Goal: Information Seeking & Learning: Learn about a topic

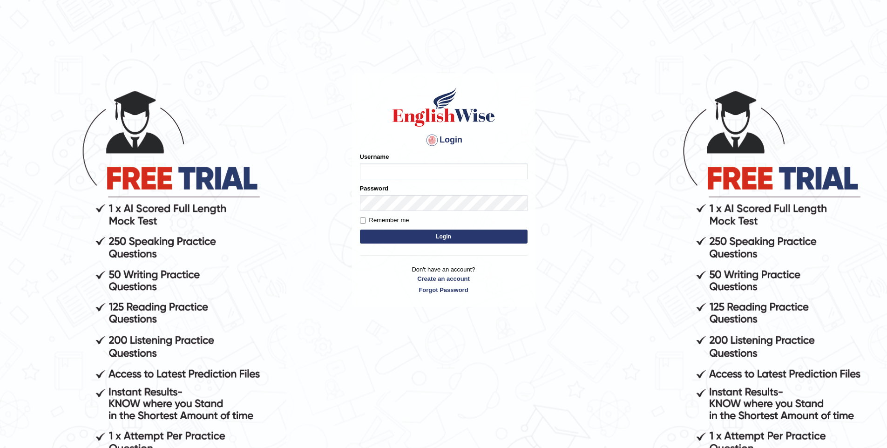
type input "vishwakarmad1999"
click at [360, 230] on button "Login" at bounding box center [444, 237] width 168 height 14
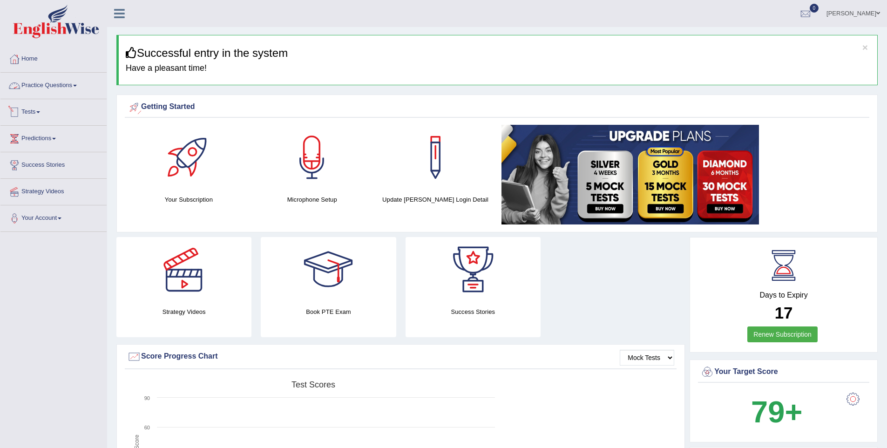
click at [51, 87] on link "Practice Questions" at bounding box center [53, 84] width 106 height 23
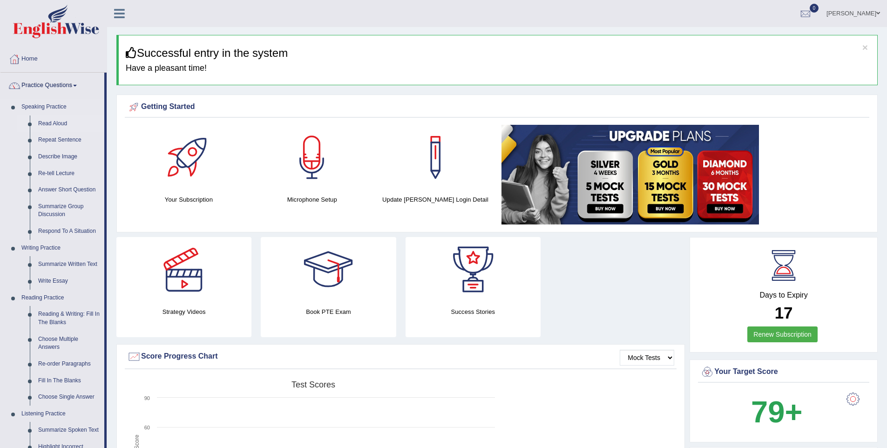
click at [55, 123] on link "Read Aloud" at bounding box center [69, 123] width 70 height 17
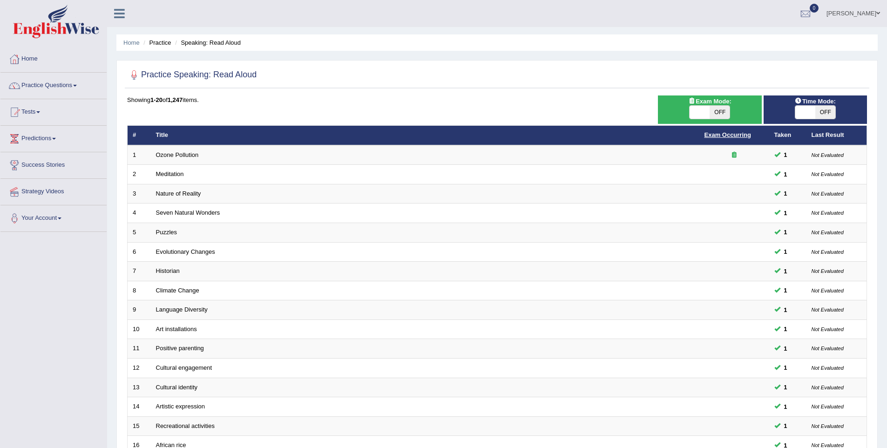
click at [710, 134] on link "Exam Occurring" at bounding box center [727, 134] width 47 height 7
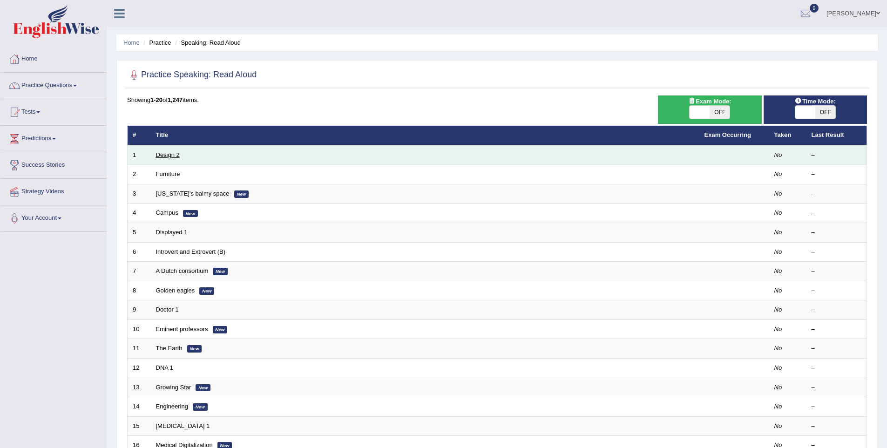
click at [176, 157] on link "Design 2" at bounding box center [168, 154] width 24 height 7
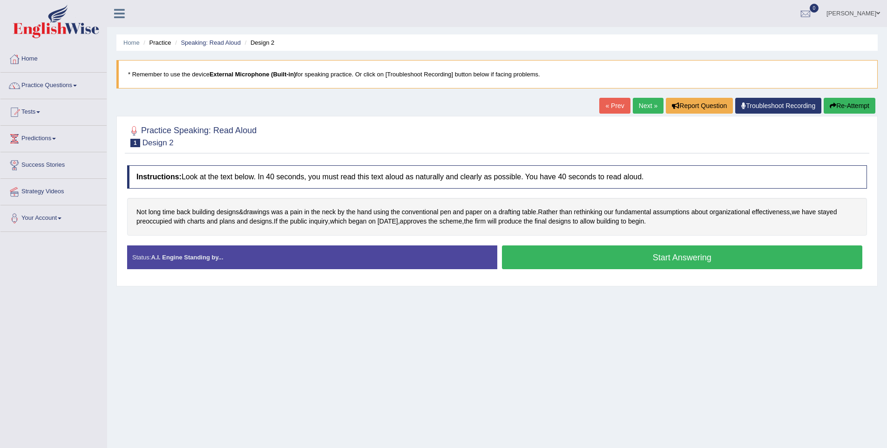
click at [659, 254] on button "Start Answering" at bounding box center [682, 257] width 361 height 24
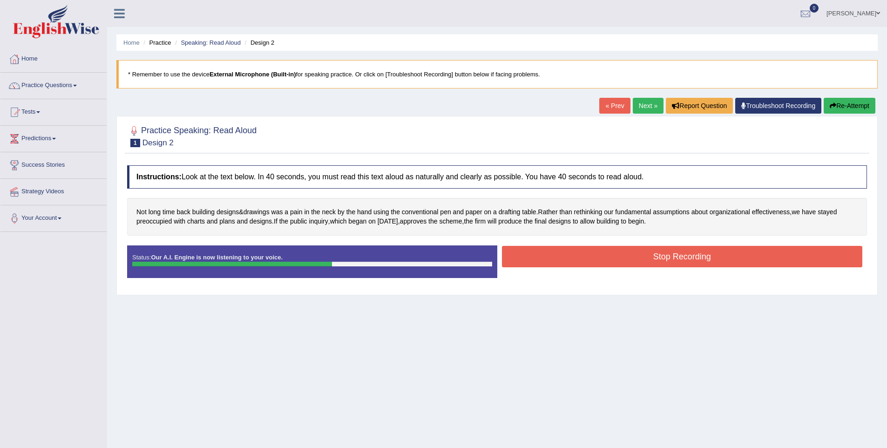
click at [661, 262] on button "Stop Recording" at bounding box center [682, 256] width 361 height 21
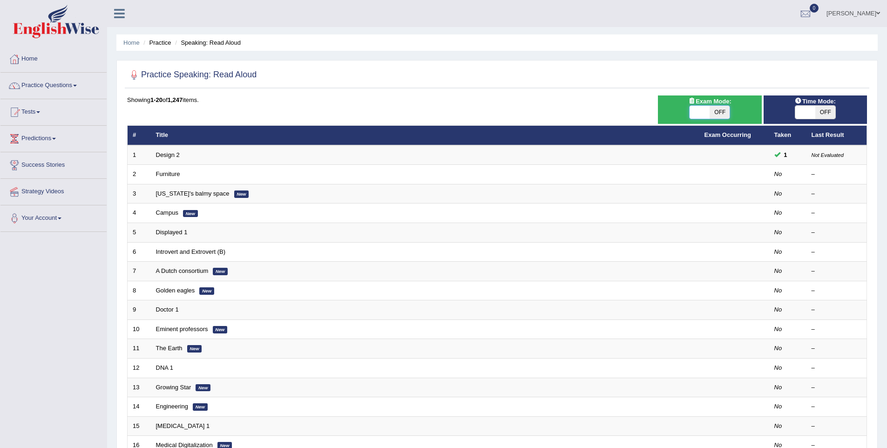
click at [699, 106] on span at bounding box center [700, 112] width 20 height 13
checkbox input "true"
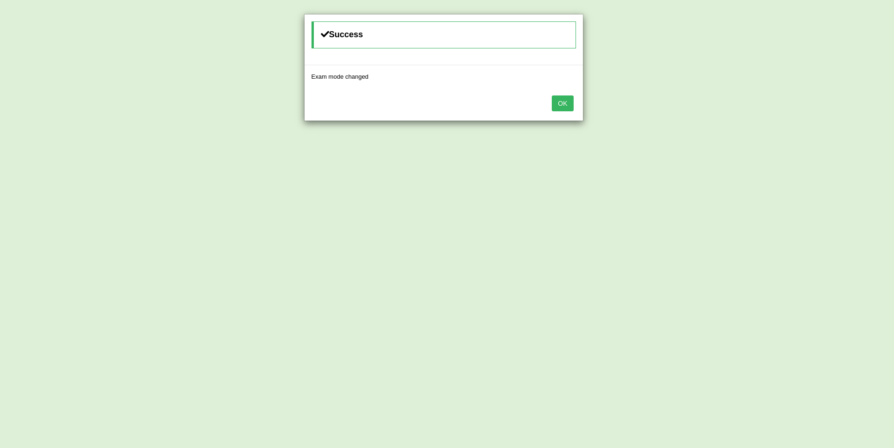
click at [569, 98] on button "OK" at bounding box center [562, 103] width 21 height 16
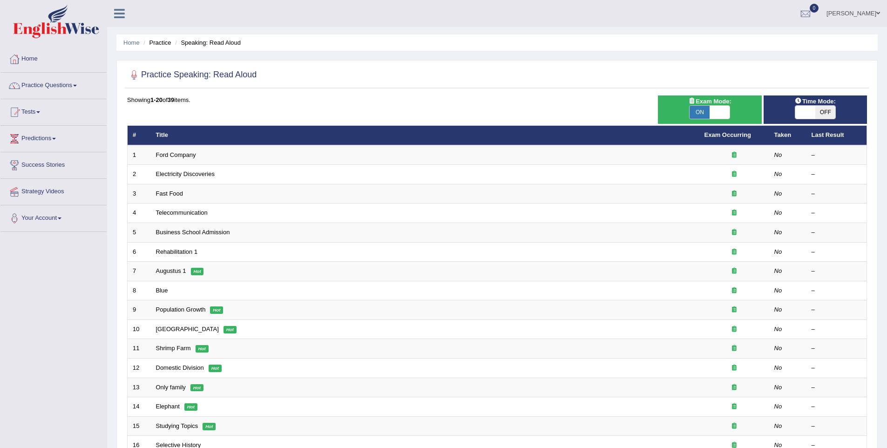
click at [820, 114] on span "OFF" at bounding box center [825, 112] width 20 height 13
checkbox input "true"
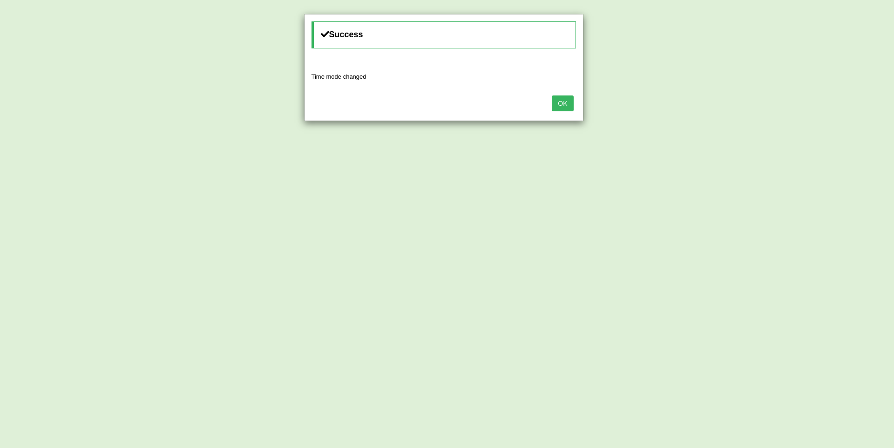
click at [566, 105] on button "OK" at bounding box center [562, 103] width 21 height 16
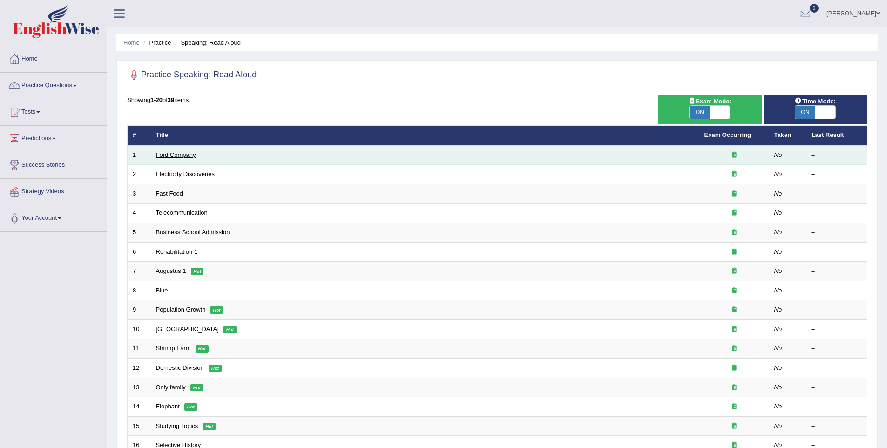
click at [182, 156] on link "Ford Company" at bounding box center [176, 154] width 40 height 7
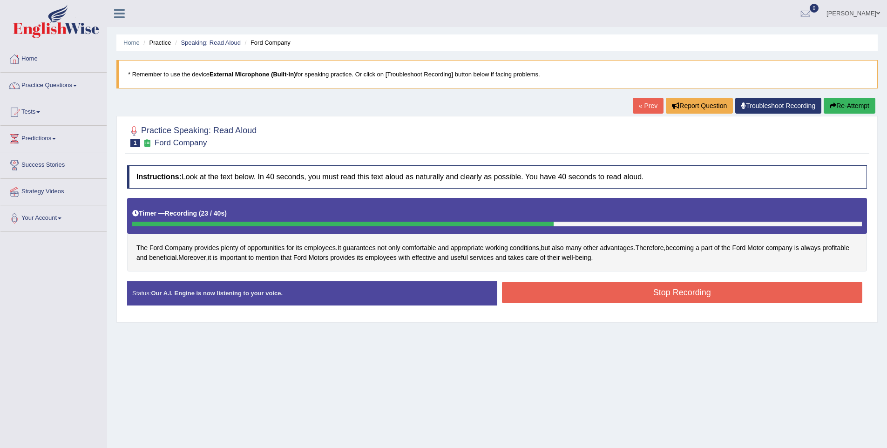
click at [579, 292] on button "Stop Recording" at bounding box center [682, 292] width 361 height 21
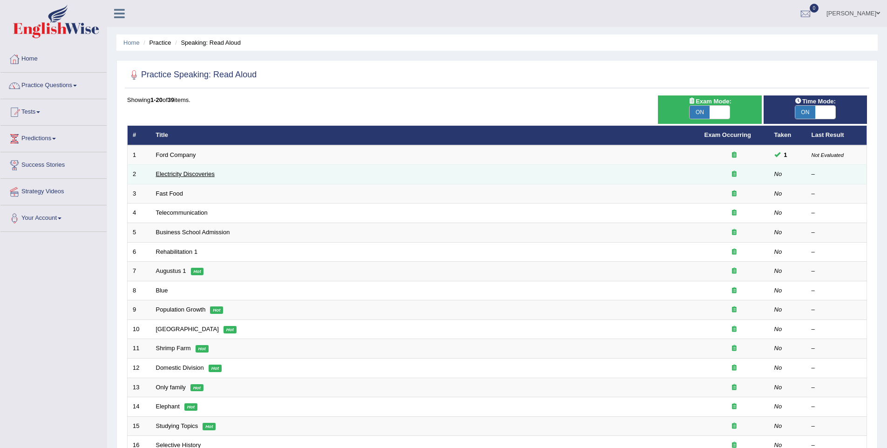
click at [192, 173] on link "Electricity Discoveries" at bounding box center [185, 173] width 59 height 7
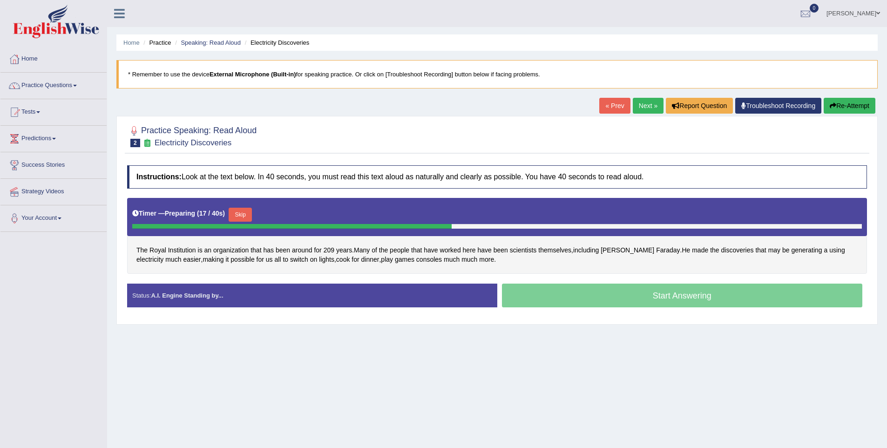
click at [243, 223] on div "Skip" at bounding box center [240, 216] width 23 height 16
click at [246, 216] on button "Skip" at bounding box center [240, 215] width 23 height 14
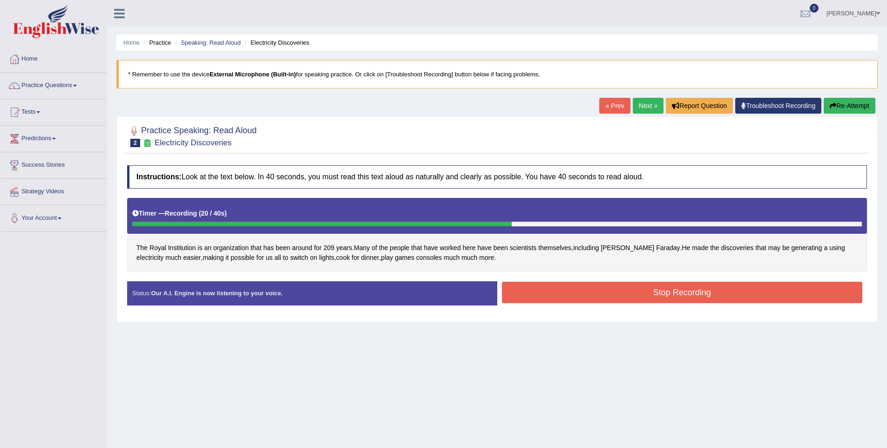
click at [585, 294] on button "Stop Recording" at bounding box center [682, 292] width 361 height 21
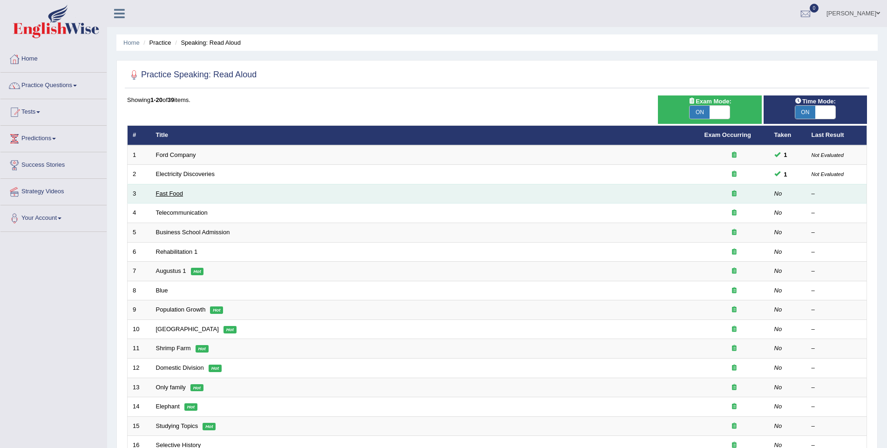
click at [179, 192] on link "Fast Food" at bounding box center [169, 193] width 27 height 7
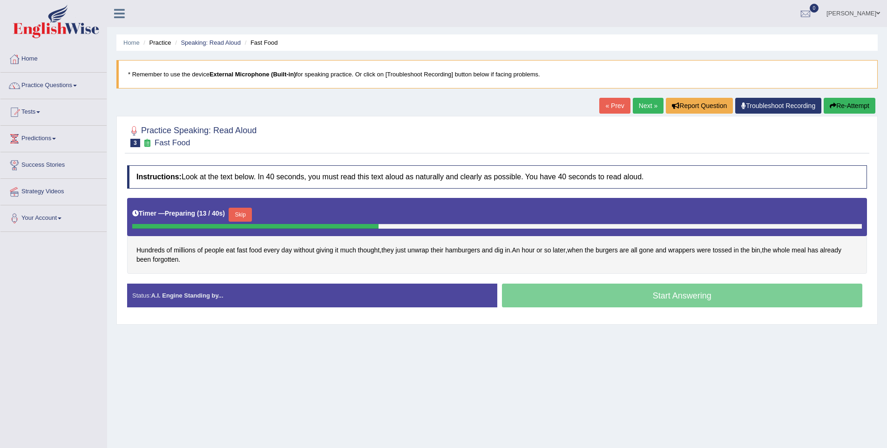
click at [246, 215] on button "Skip" at bounding box center [240, 215] width 23 height 14
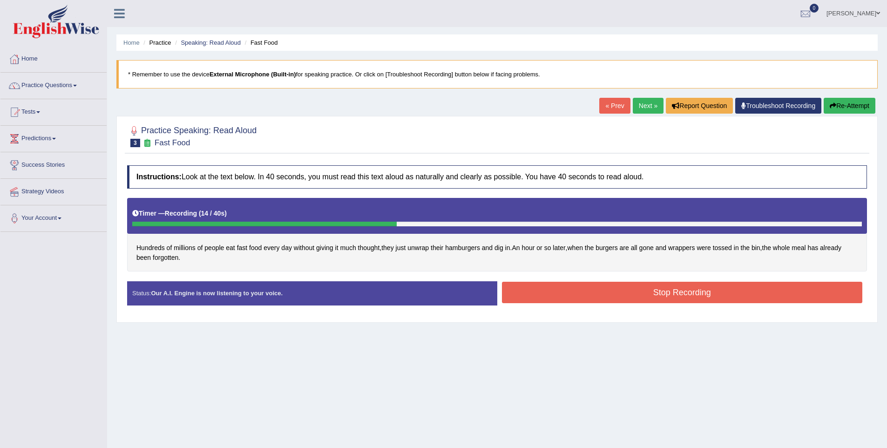
click at [633, 297] on button "Stop Recording" at bounding box center [682, 292] width 361 height 21
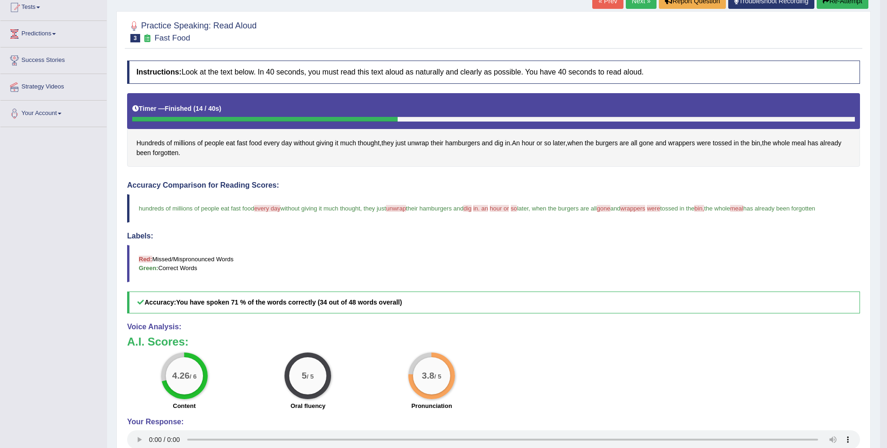
scroll to position [118, 0]
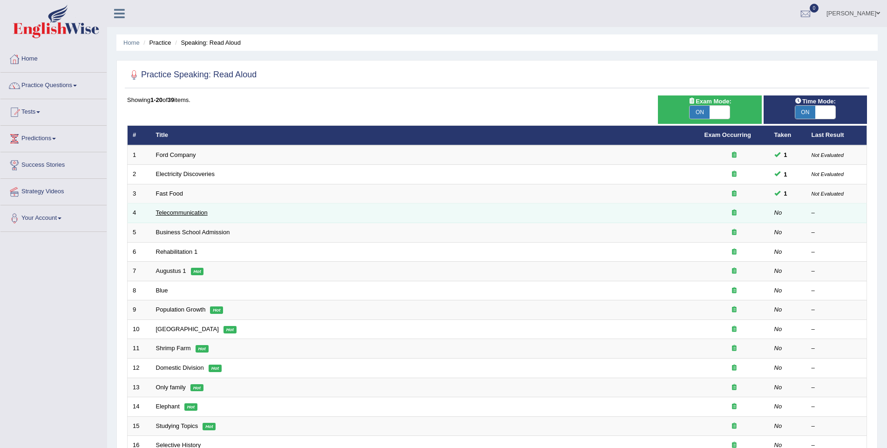
click at [185, 212] on link "Telecommunication" at bounding box center [182, 212] width 52 height 7
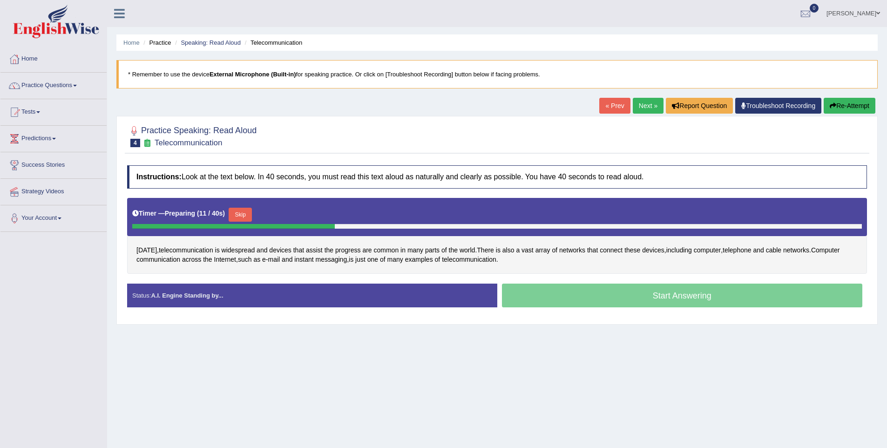
click at [243, 216] on button "Skip" at bounding box center [240, 215] width 23 height 14
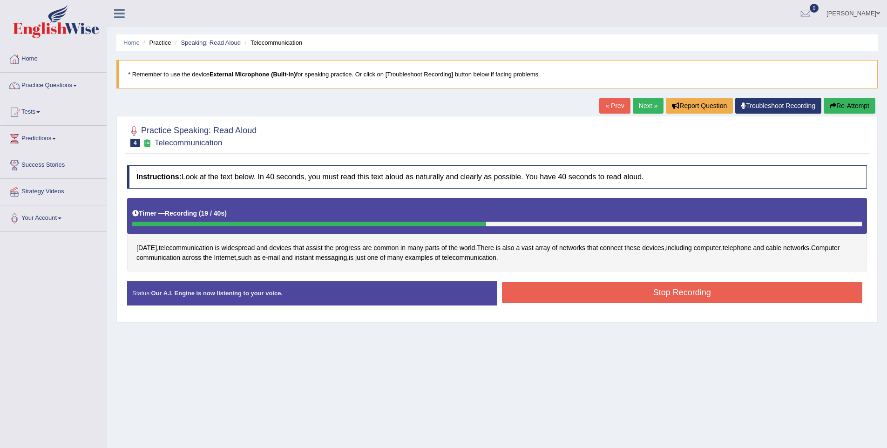
click at [593, 298] on button "Stop Recording" at bounding box center [682, 292] width 361 height 21
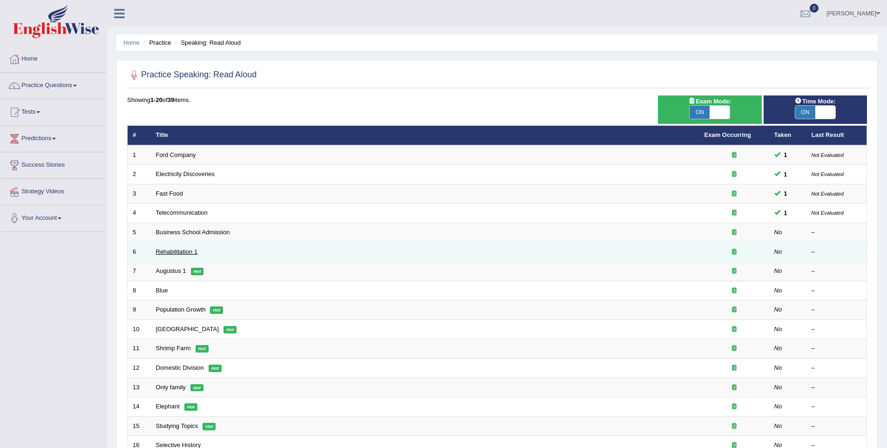
click at [182, 252] on link "Rehabilitation 1" at bounding box center [177, 251] width 42 height 7
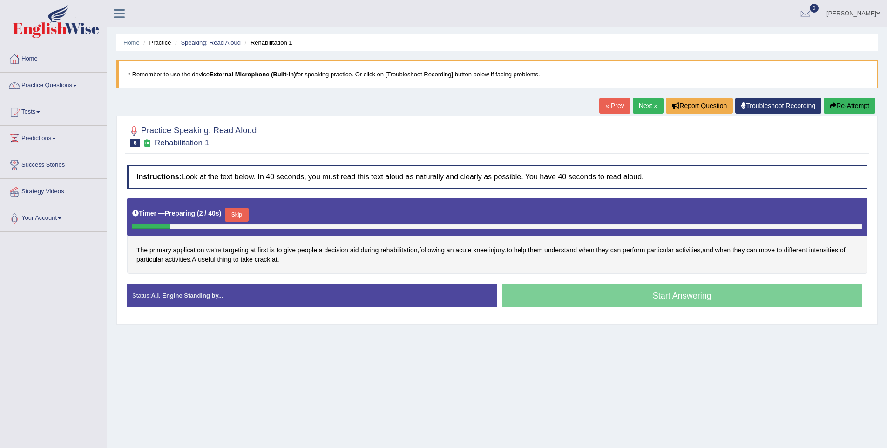
click at [217, 252] on span "we're" at bounding box center [213, 250] width 15 height 10
click at [187, 252] on span "application" at bounding box center [188, 250] width 31 height 10
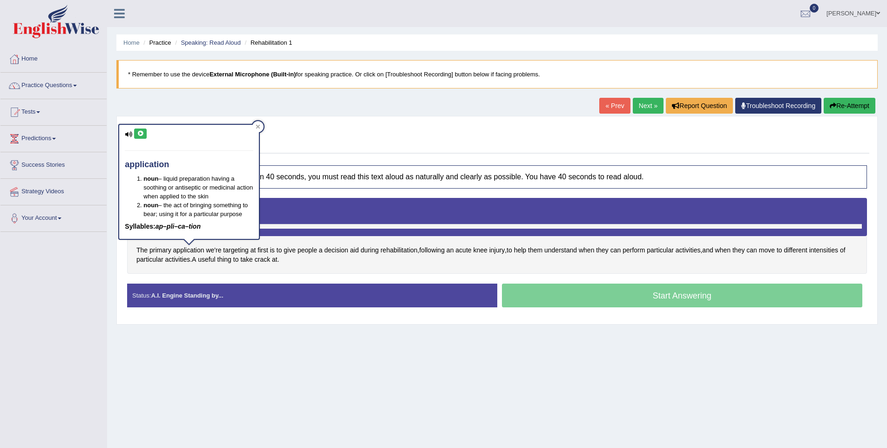
click at [222, 276] on div "Instructions: Look at the text below. In 40 seconds, you must read this text al…" at bounding box center [497, 240] width 744 height 159
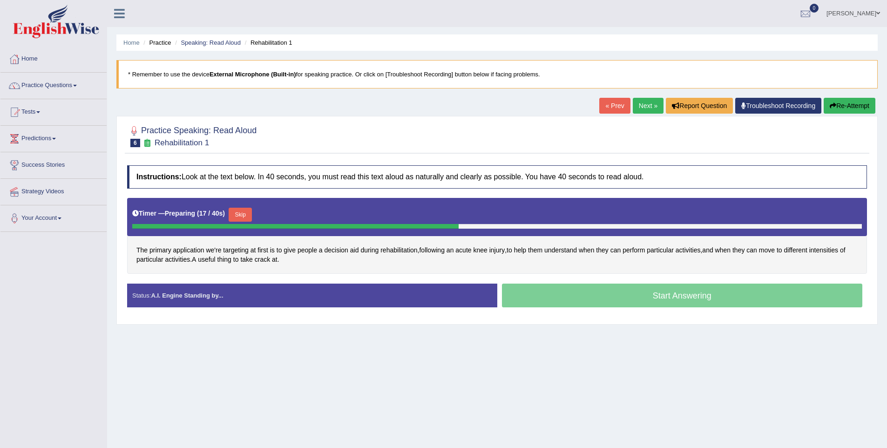
click at [242, 214] on button "Skip" at bounding box center [240, 215] width 23 height 14
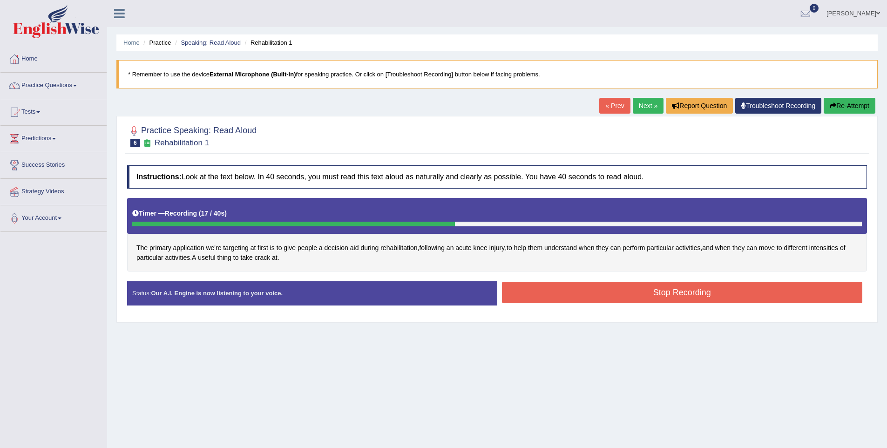
click at [554, 295] on button "Stop Recording" at bounding box center [682, 292] width 361 height 21
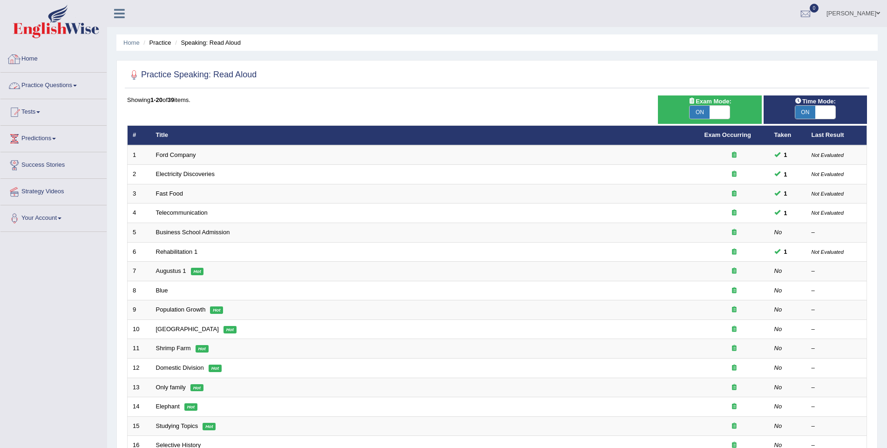
click at [41, 89] on link "Practice Questions" at bounding box center [53, 84] width 106 height 23
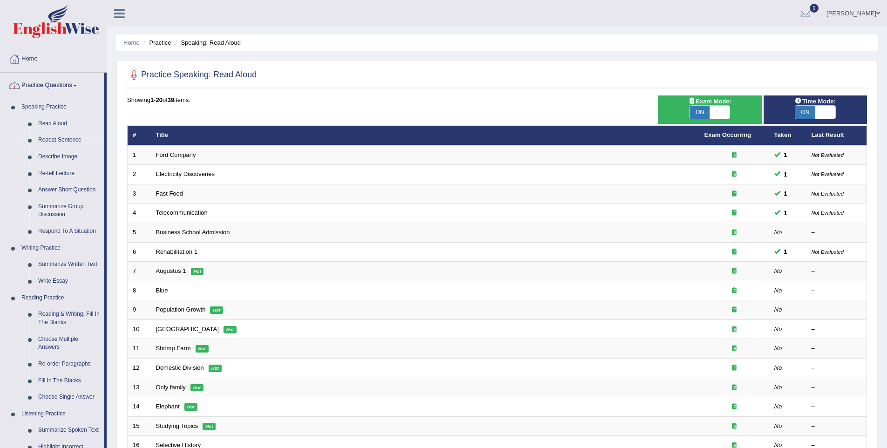
click at [52, 142] on link "Repeat Sentence" at bounding box center [69, 140] width 70 height 17
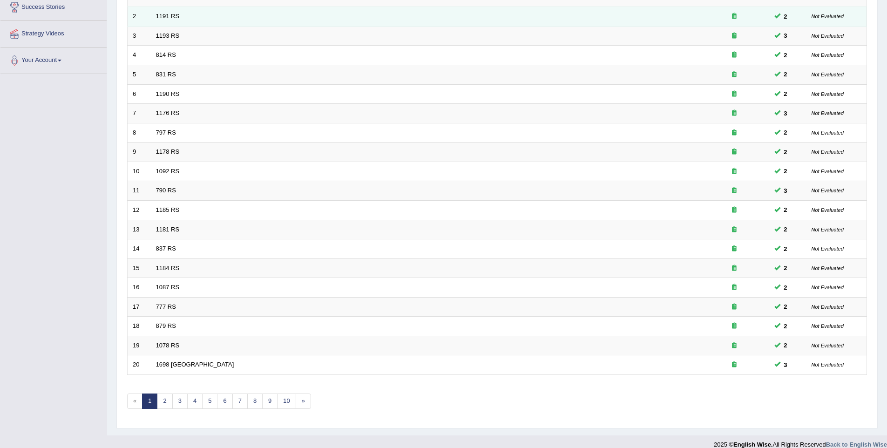
scroll to position [169, 0]
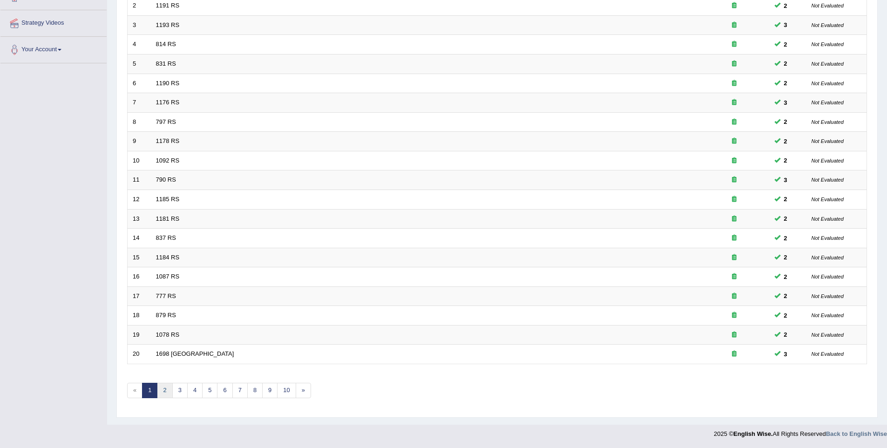
click at [166, 397] on link "2" at bounding box center [164, 390] width 15 height 15
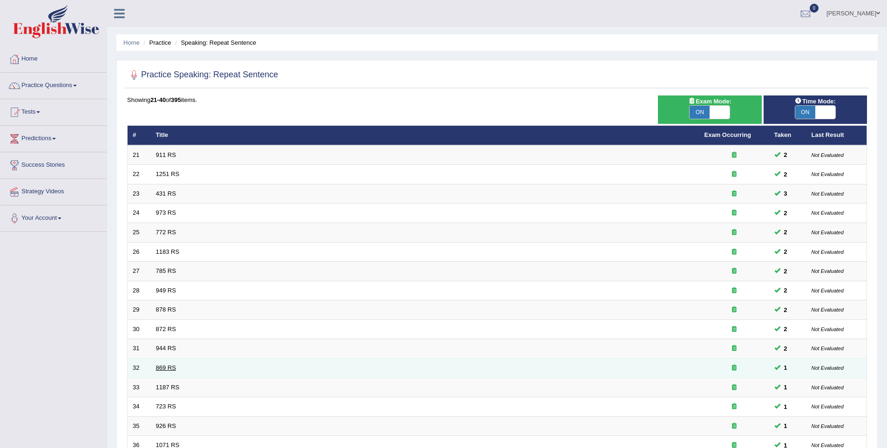
click at [168, 364] on link "869 RS" at bounding box center [166, 367] width 20 height 7
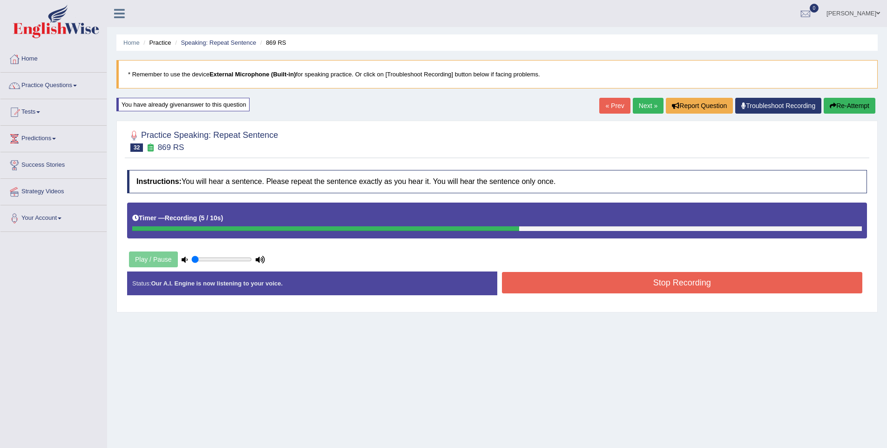
click at [627, 280] on button "Stop Recording" at bounding box center [682, 282] width 361 height 21
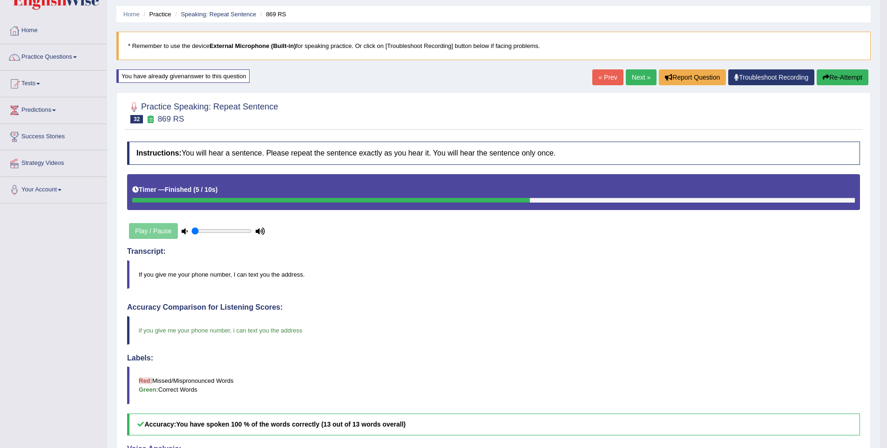
scroll to position [28, 0]
click at [627, 81] on link "Next »" at bounding box center [641, 78] width 31 height 16
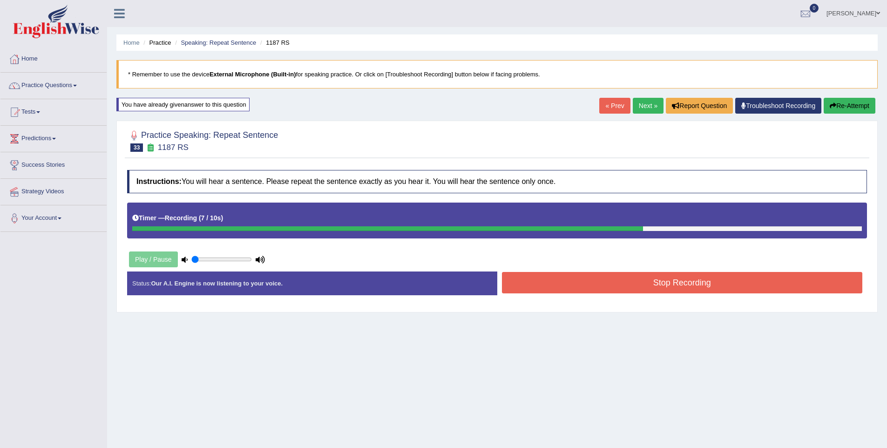
click at [606, 277] on button "Stop Recording" at bounding box center [682, 282] width 361 height 21
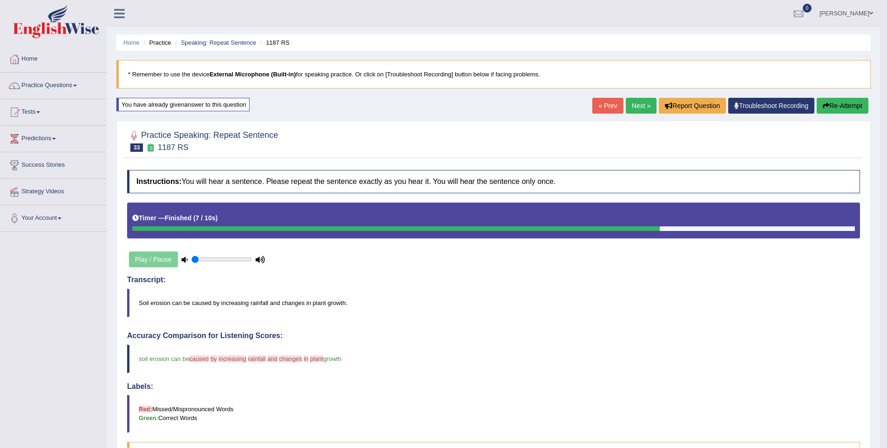
click at [630, 103] on link "Next »" at bounding box center [641, 106] width 31 height 16
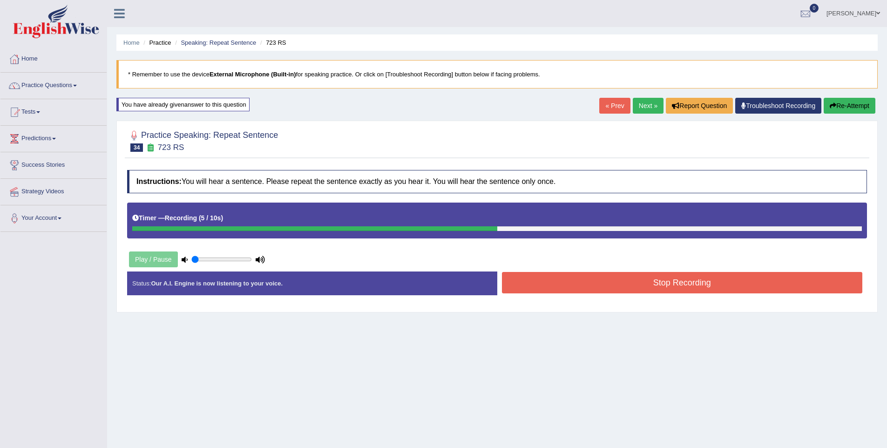
click at [551, 272] on button "Stop Recording" at bounding box center [682, 282] width 361 height 21
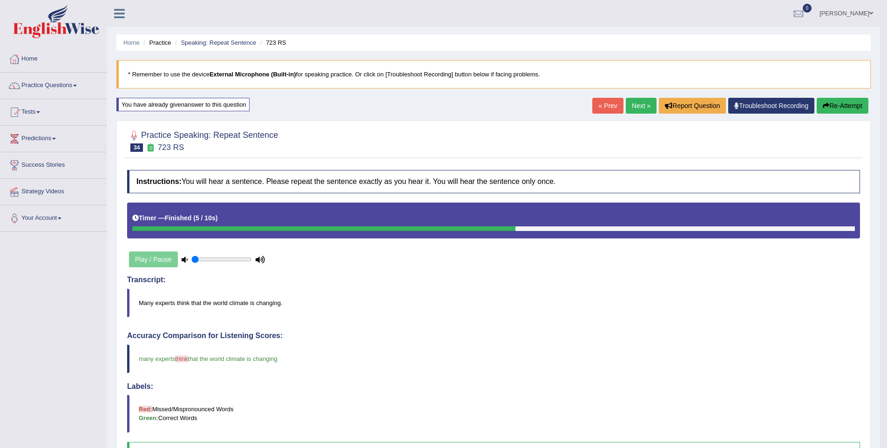
click at [634, 107] on link "Next »" at bounding box center [641, 106] width 31 height 16
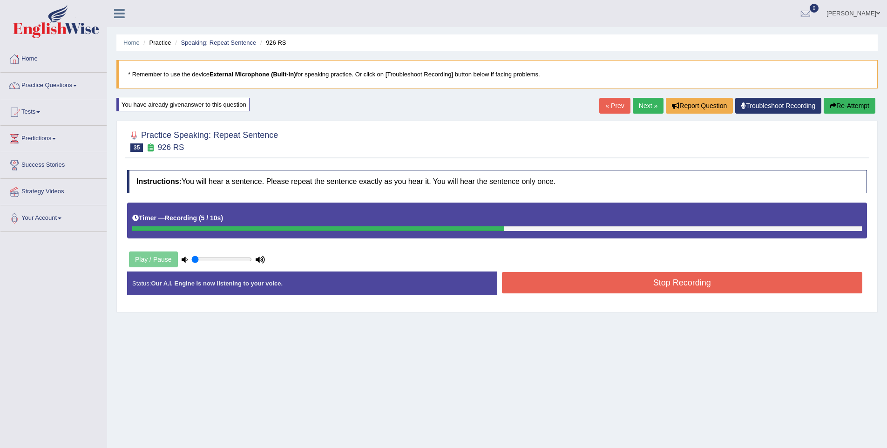
click at [667, 283] on button "Stop Recording" at bounding box center [682, 282] width 361 height 21
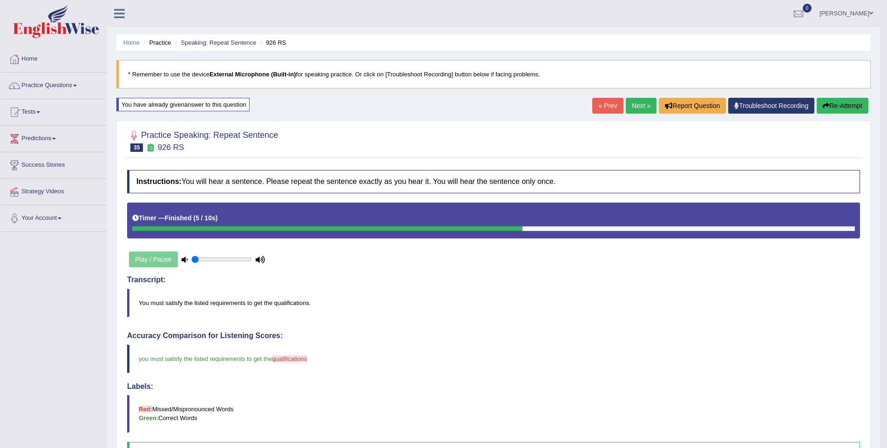
click at [633, 108] on link "Next »" at bounding box center [641, 106] width 31 height 16
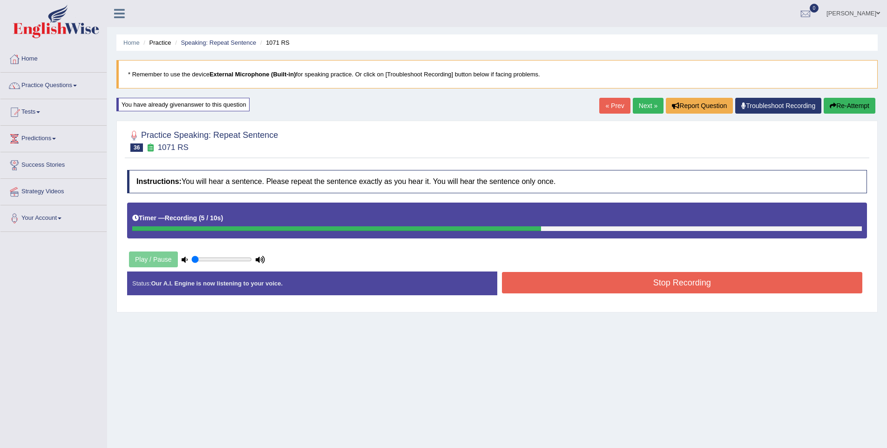
click at [610, 287] on button "Stop Recording" at bounding box center [682, 282] width 361 height 21
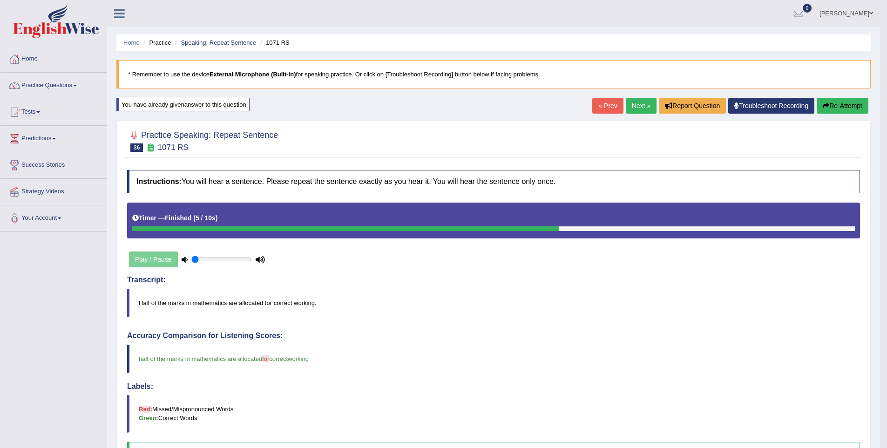
click at [637, 108] on link "Next »" at bounding box center [641, 106] width 31 height 16
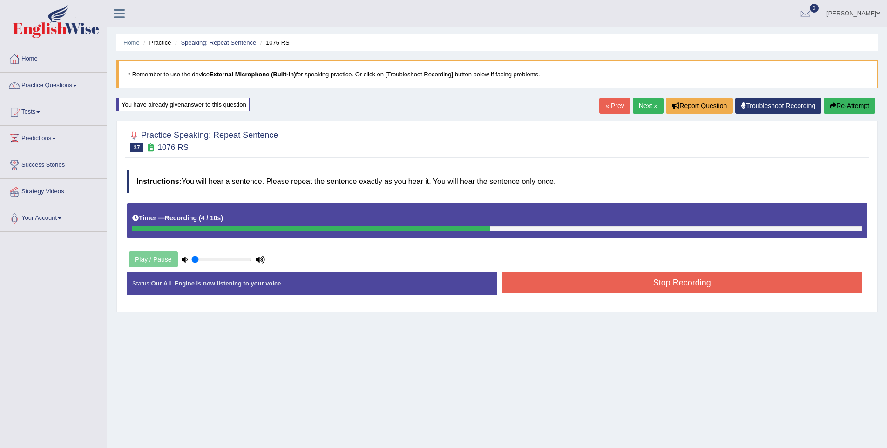
click at [644, 287] on button "Stop Recording" at bounding box center [682, 282] width 361 height 21
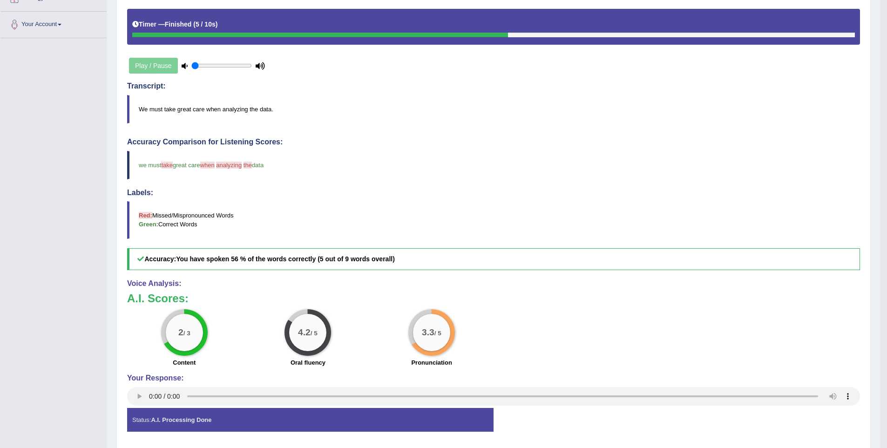
scroll to position [225, 0]
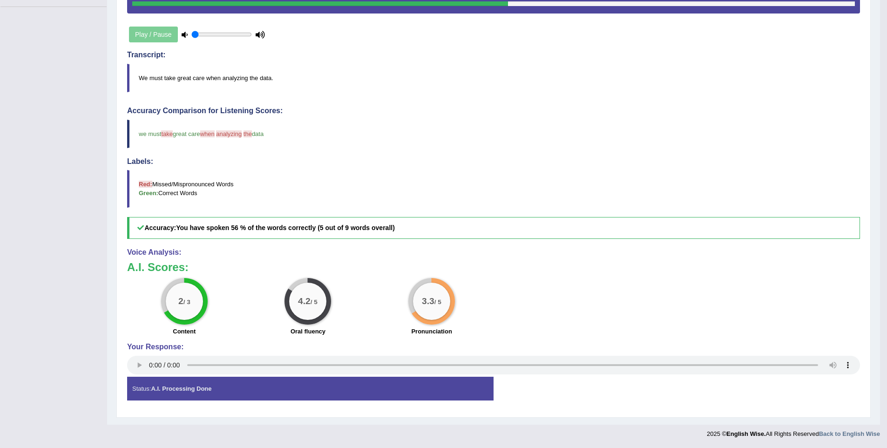
click at [121, 371] on div "Practice Speaking: Repeat Sentence 37 1076 RS Instructions: You will hear a sen…" at bounding box center [493, 157] width 754 height 522
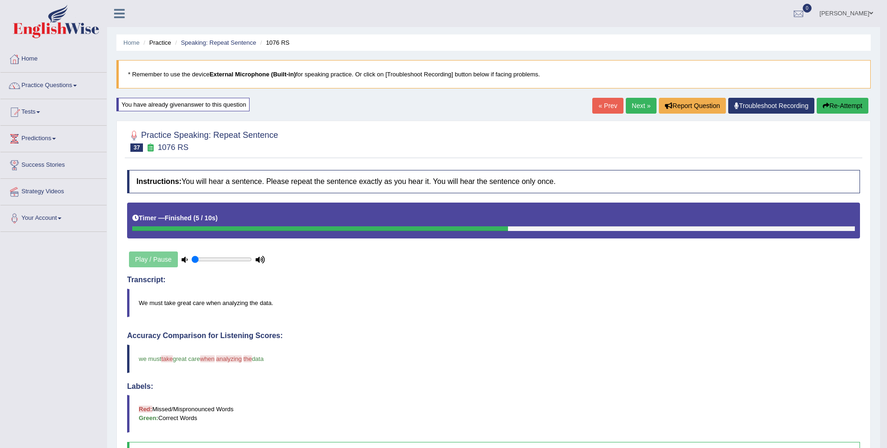
click at [848, 110] on button "Re-Attempt" at bounding box center [843, 106] width 52 height 16
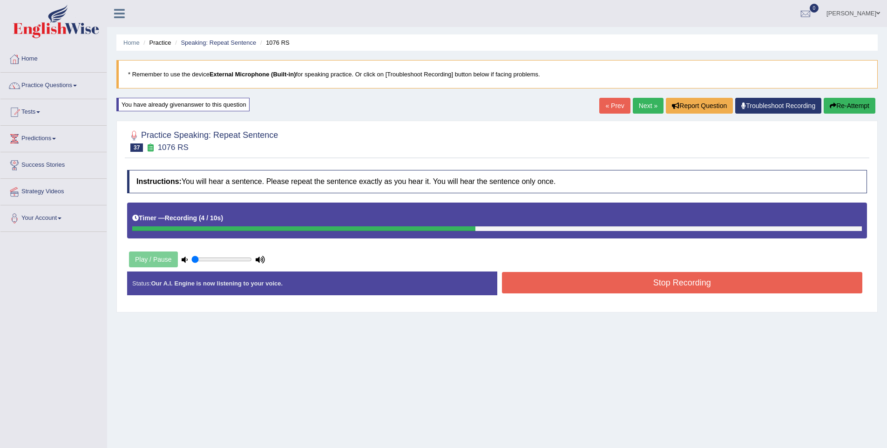
click at [635, 282] on button "Stop Recording" at bounding box center [682, 282] width 361 height 21
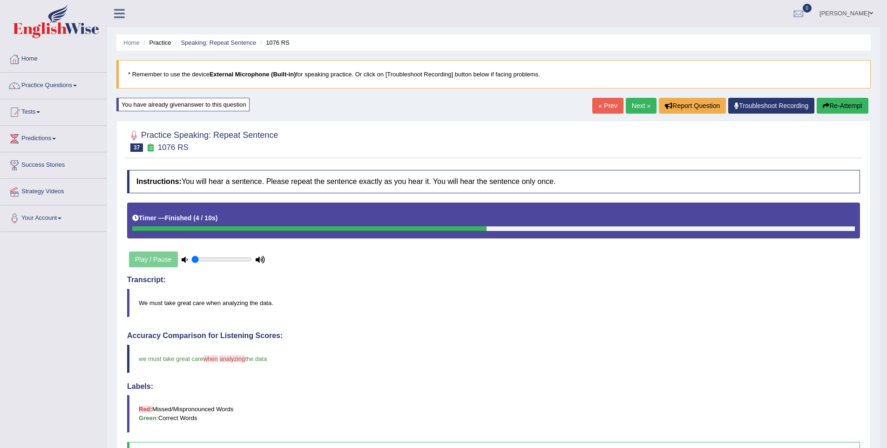
click at [638, 115] on div "« Prev Next » Report Question Troubleshoot Recording Re-Attempt" at bounding box center [731, 107] width 278 height 18
click at [639, 110] on link "Next »" at bounding box center [641, 106] width 31 height 16
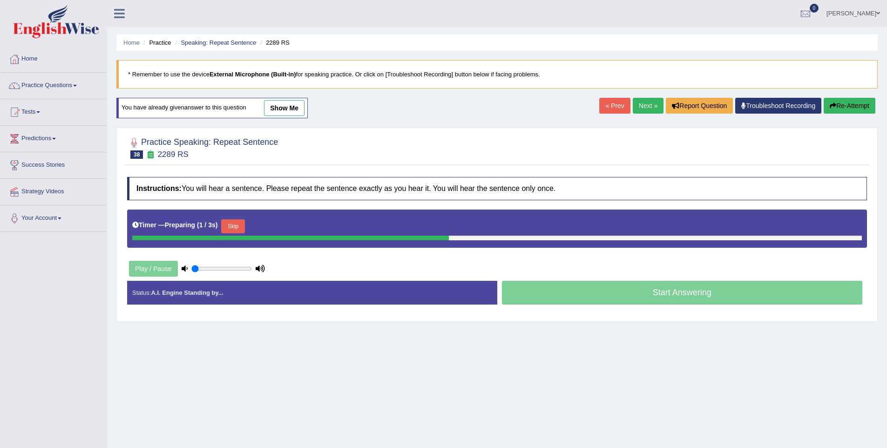
click at [237, 223] on button "Skip" at bounding box center [232, 226] width 23 height 14
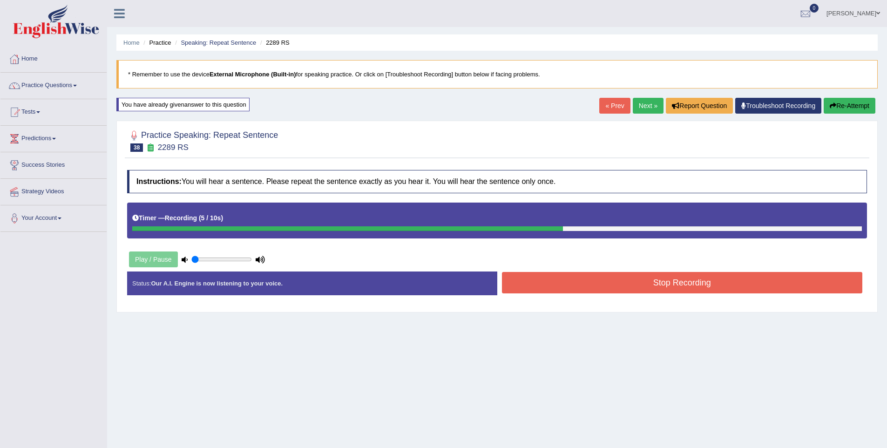
click at [583, 282] on button "Stop Recording" at bounding box center [682, 282] width 361 height 21
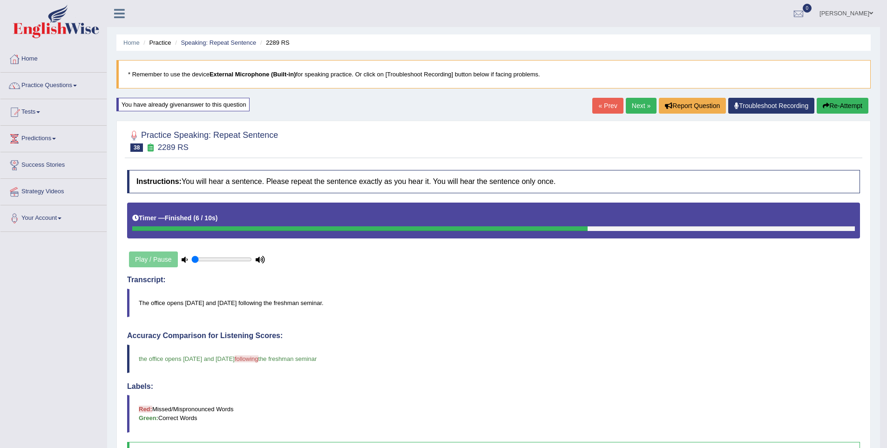
click at [626, 107] on link "Next »" at bounding box center [641, 106] width 31 height 16
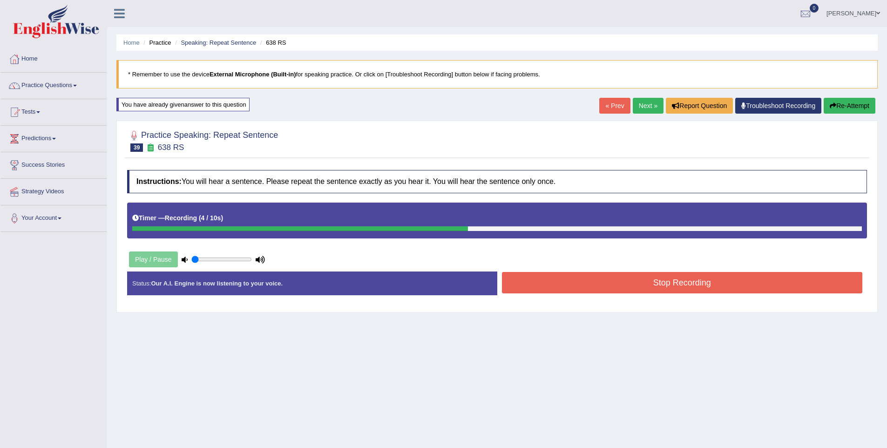
click at [689, 287] on button "Stop Recording" at bounding box center [682, 282] width 361 height 21
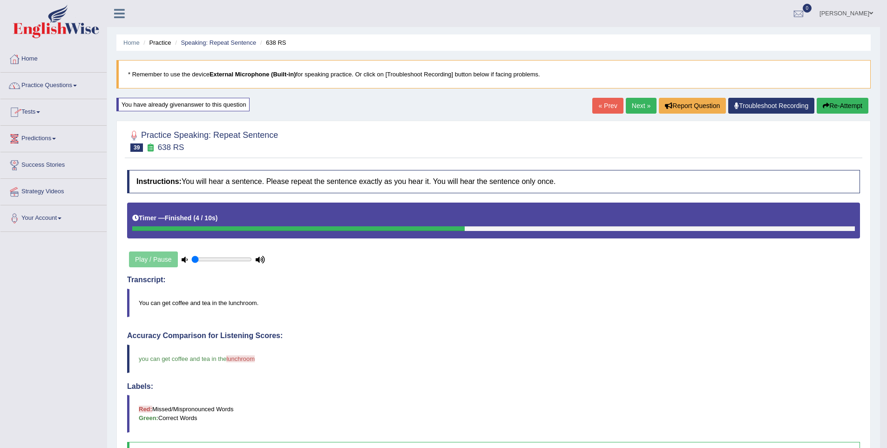
click at [37, 89] on link "Practice Questions" at bounding box center [53, 84] width 106 height 23
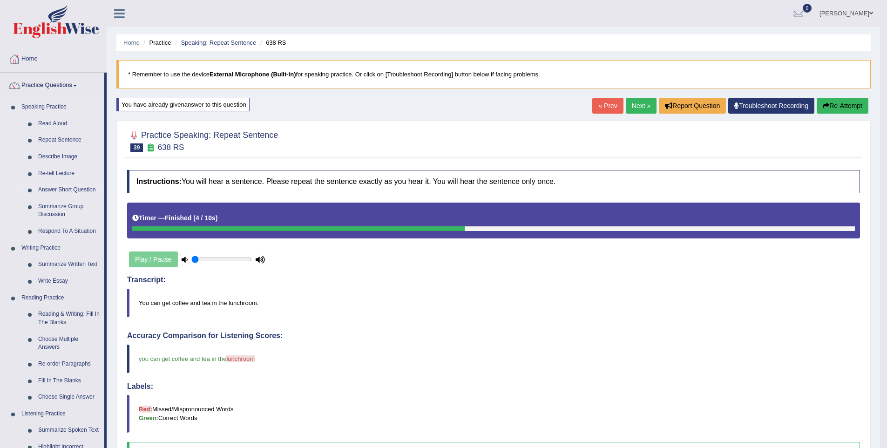
click at [57, 185] on link "Answer Short Question" at bounding box center [69, 190] width 70 height 17
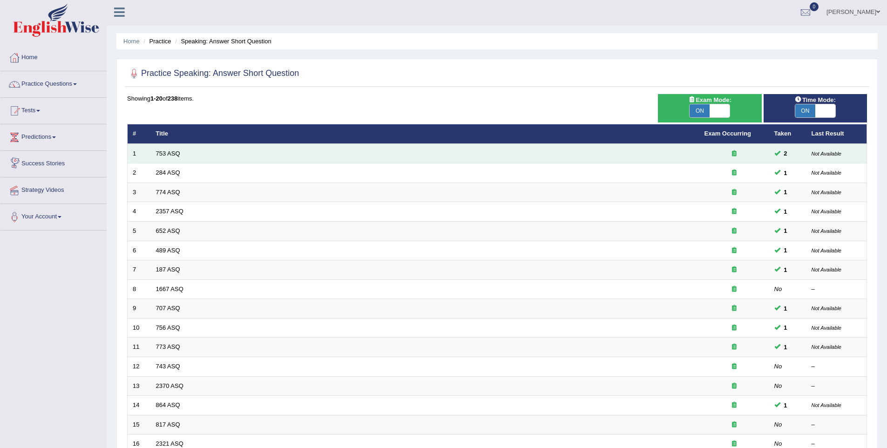
scroll to position [2, 0]
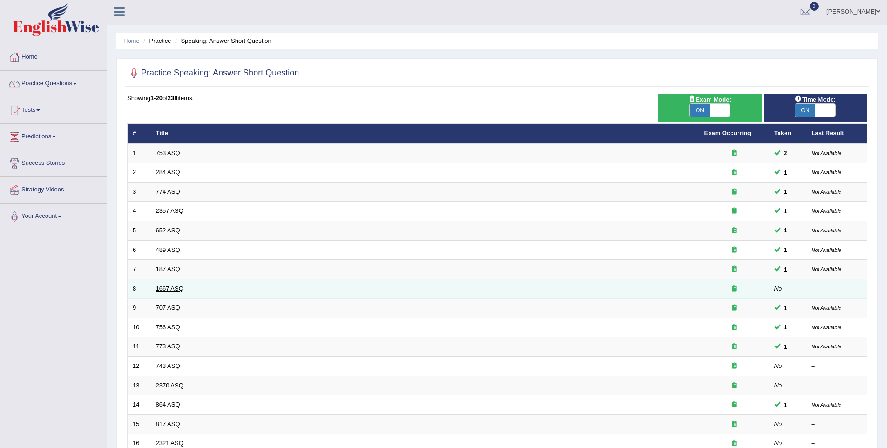
click at [161, 288] on link "1667 ASQ" at bounding box center [169, 288] width 27 height 7
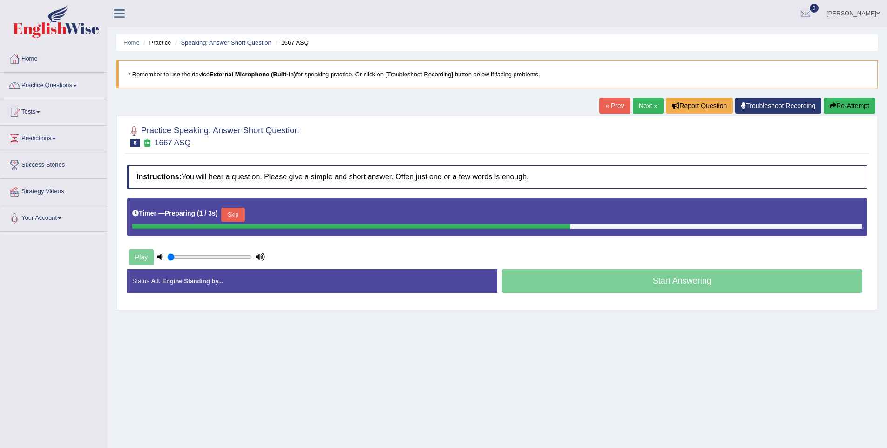
click at [229, 213] on button "Skip" at bounding box center [232, 215] width 23 height 14
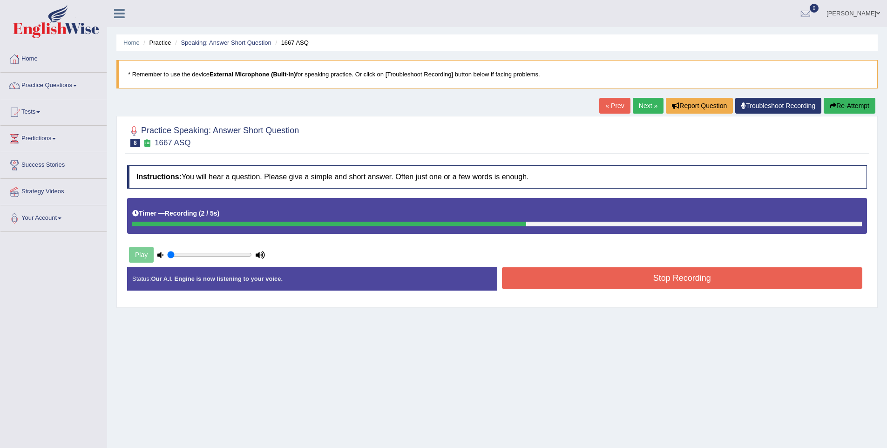
click at [628, 282] on button "Stop Recording" at bounding box center [682, 277] width 361 height 21
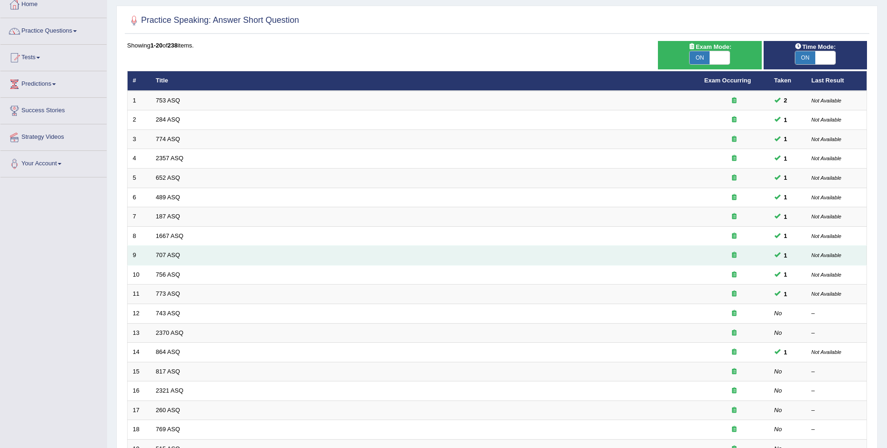
scroll to position [58, 0]
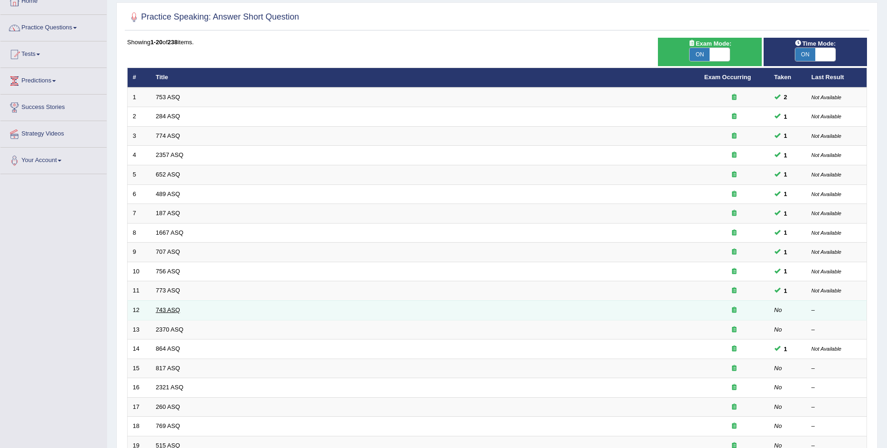
click at [176, 311] on link "743 ASQ" at bounding box center [168, 309] width 24 height 7
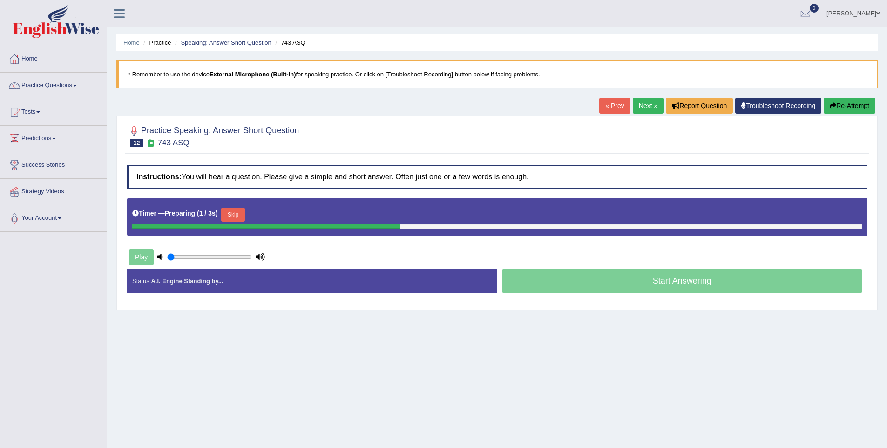
click at [244, 216] on button "Skip" at bounding box center [232, 215] width 23 height 14
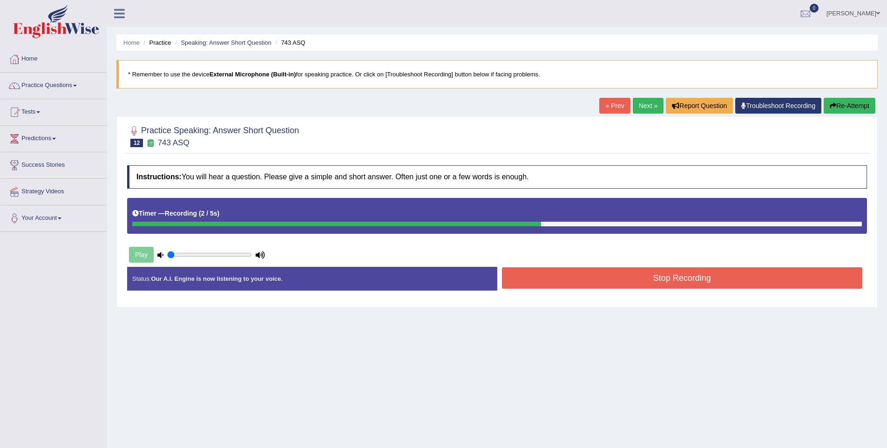
click at [601, 283] on button "Stop Recording" at bounding box center [682, 277] width 361 height 21
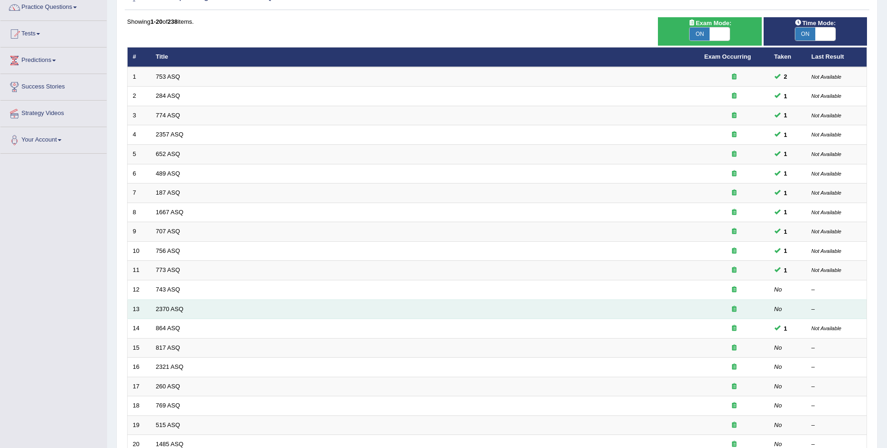
scroll to position [79, 0]
click at [180, 308] on link "2370 ASQ" at bounding box center [169, 308] width 27 height 7
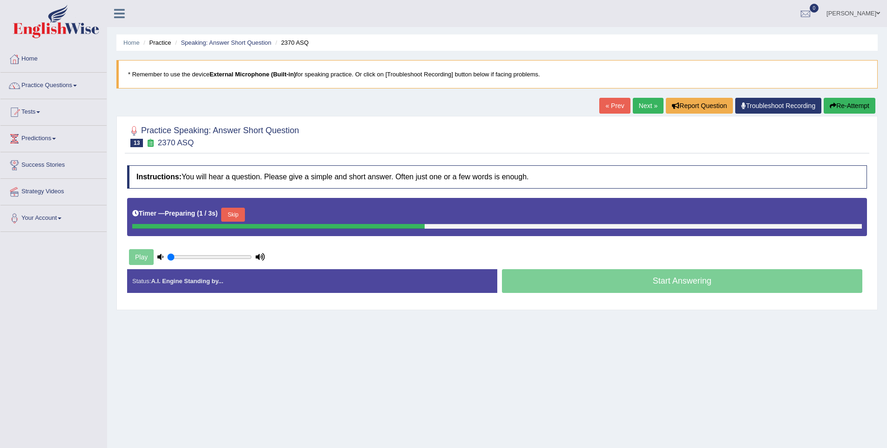
click at [242, 211] on button "Skip" at bounding box center [232, 215] width 23 height 14
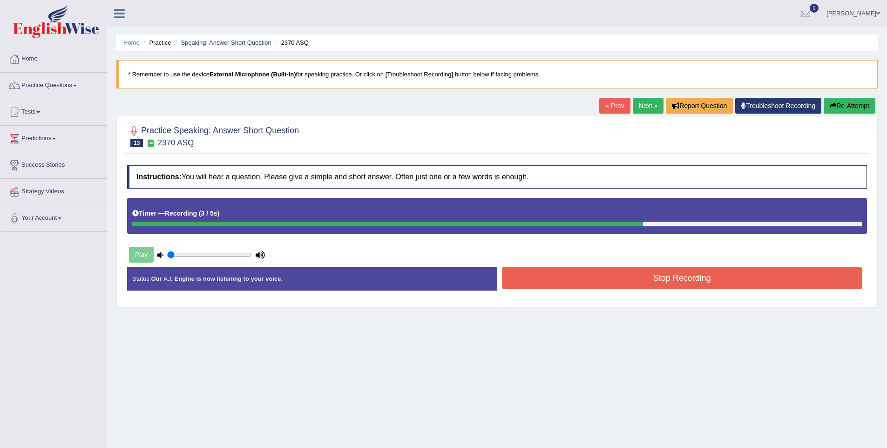
click at [587, 282] on button "Stop Recording" at bounding box center [682, 277] width 361 height 21
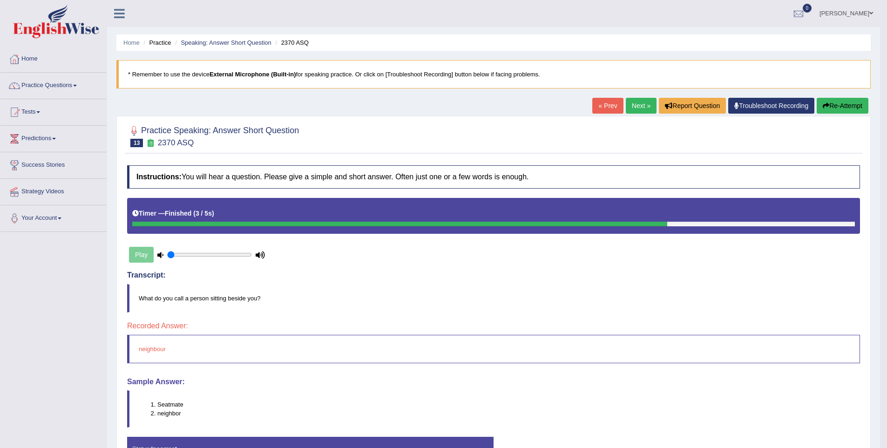
click at [843, 103] on button "Re-Attempt" at bounding box center [843, 106] width 52 height 16
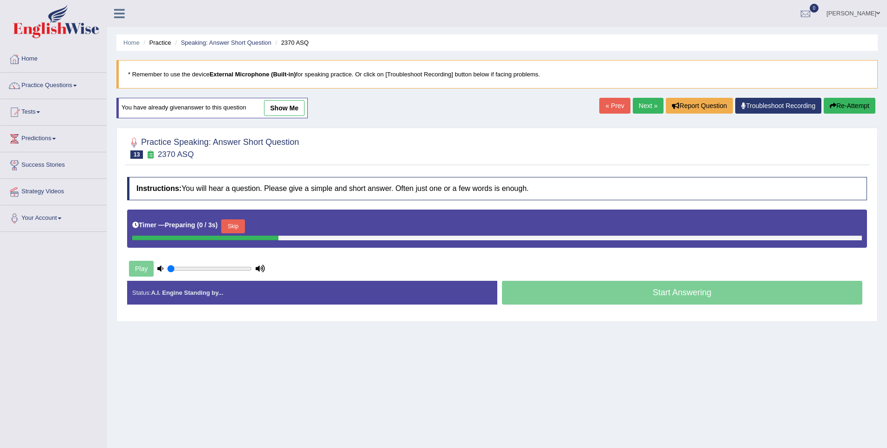
click at [244, 231] on button "Skip" at bounding box center [232, 226] width 23 height 14
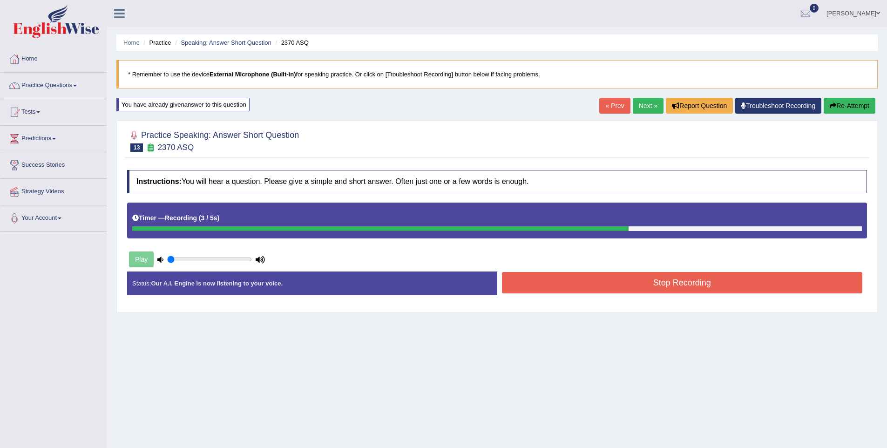
click at [600, 285] on button "Stop Recording" at bounding box center [682, 282] width 361 height 21
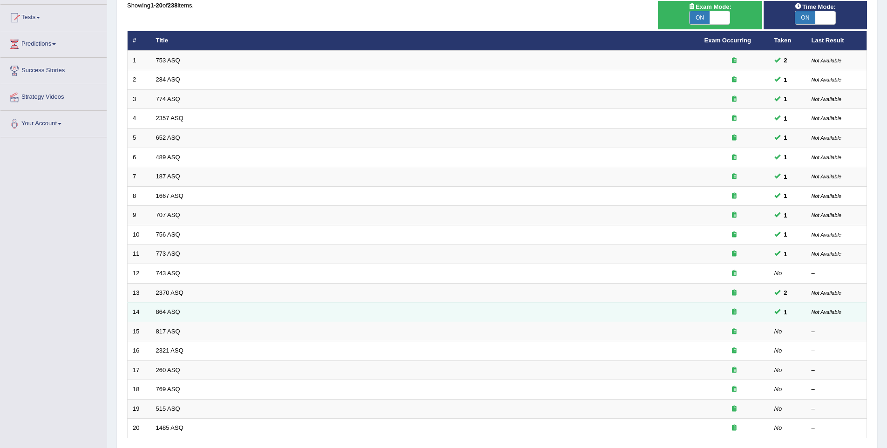
scroll to position [96, 0]
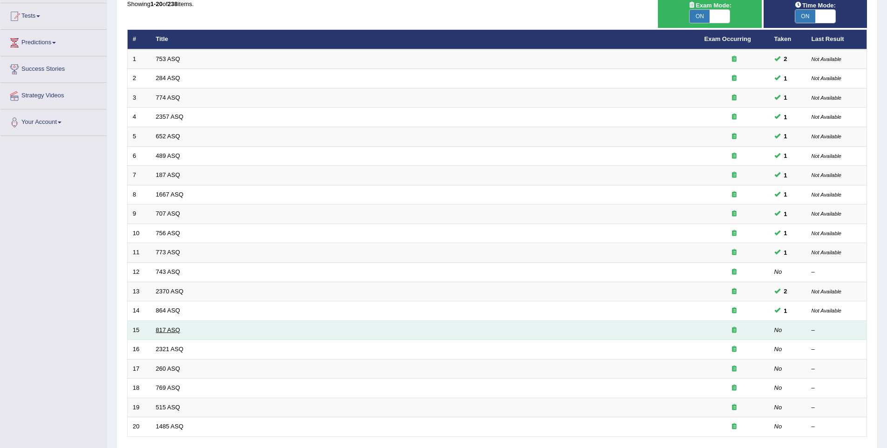
click at [172, 328] on link "817 ASQ" at bounding box center [168, 329] width 24 height 7
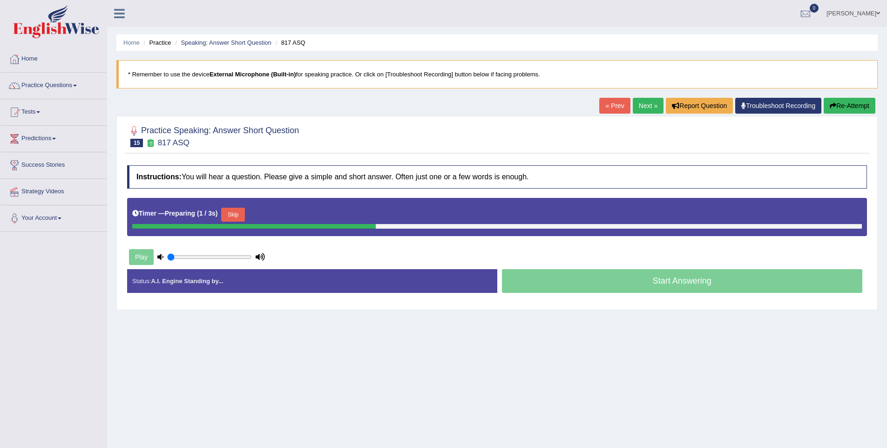
click at [238, 216] on button "Skip" at bounding box center [232, 215] width 23 height 14
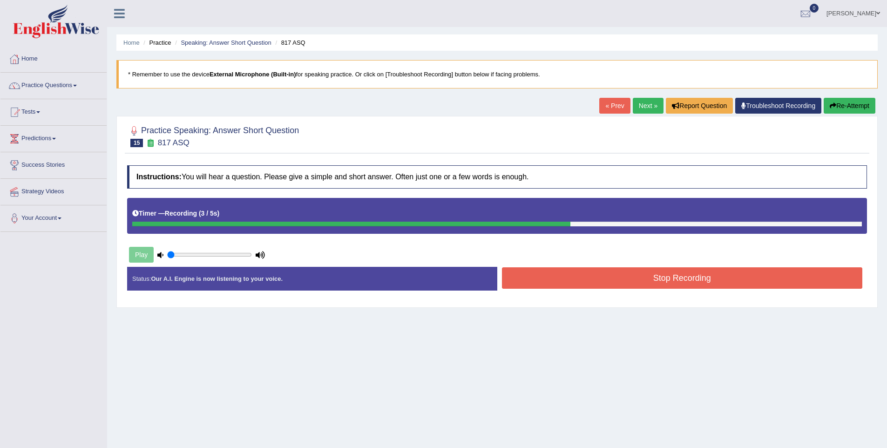
click at [610, 279] on button "Stop Recording" at bounding box center [682, 277] width 361 height 21
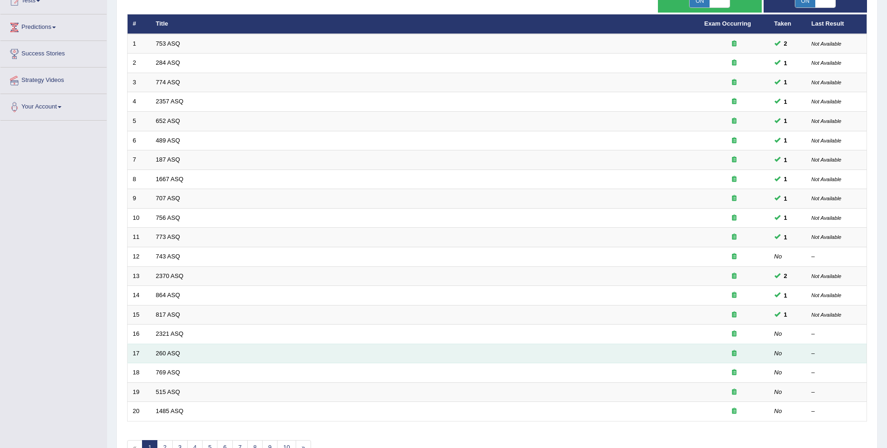
scroll to position [112, 0]
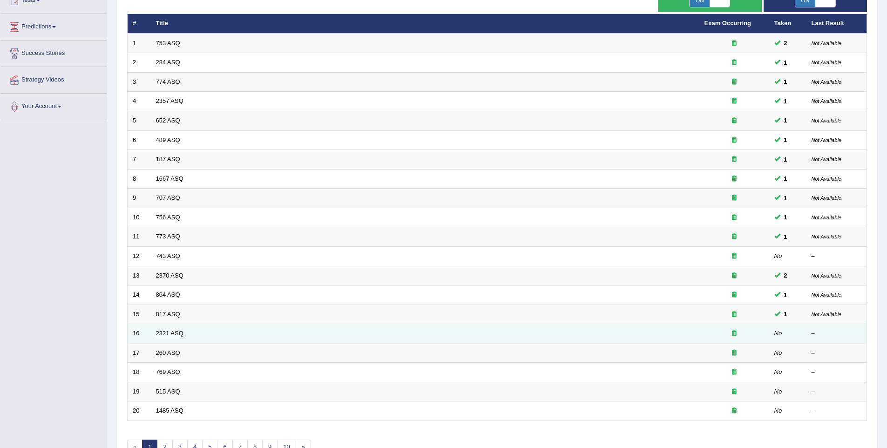
click at [167, 332] on link "2321 ASQ" at bounding box center [169, 333] width 27 height 7
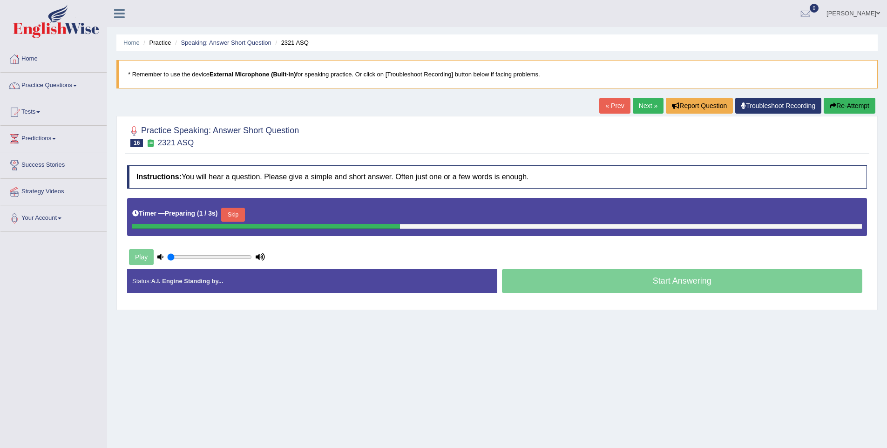
click at [237, 215] on button "Skip" at bounding box center [232, 215] width 23 height 14
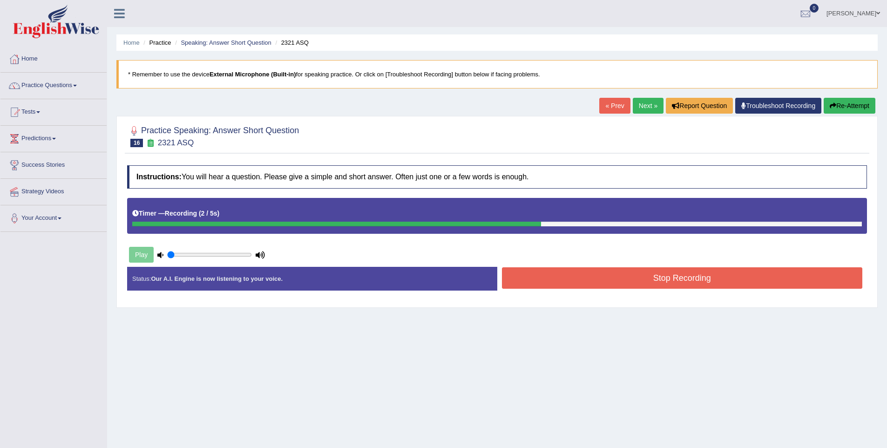
click at [602, 273] on button "Stop Recording" at bounding box center [682, 277] width 361 height 21
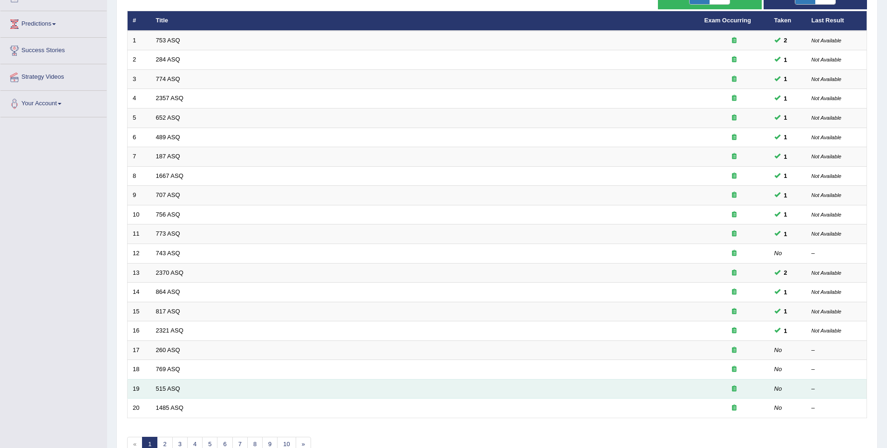
scroll to position [118, 0]
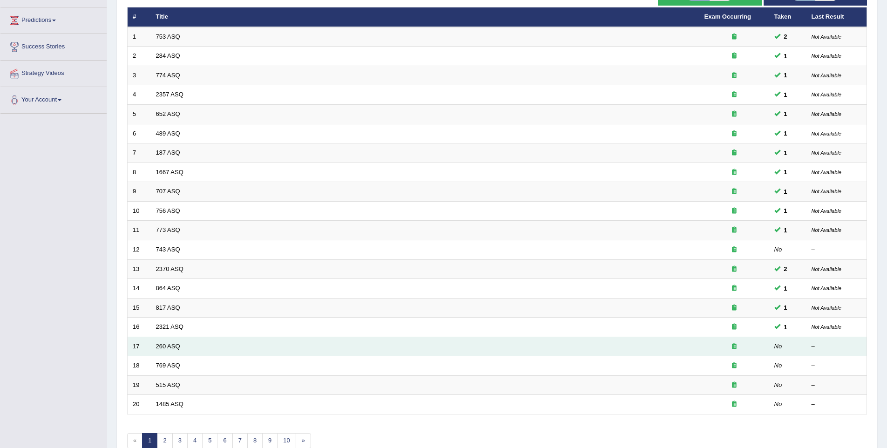
click at [167, 346] on link "260 ASQ" at bounding box center [168, 346] width 24 height 7
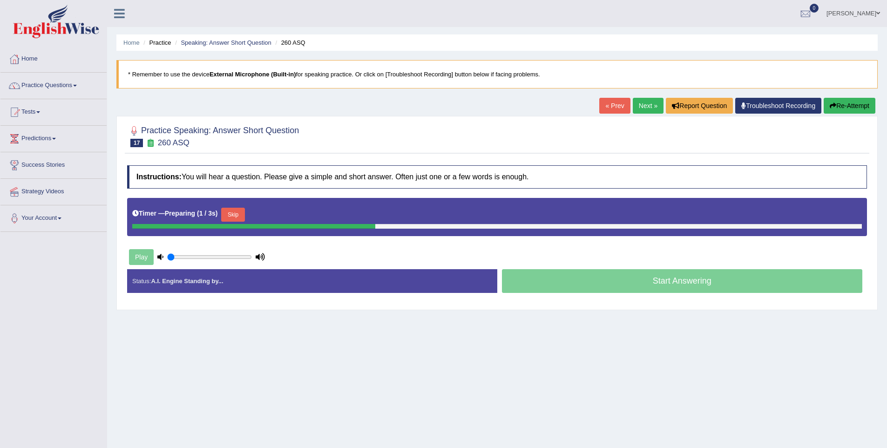
click at [240, 219] on button "Skip" at bounding box center [232, 215] width 23 height 14
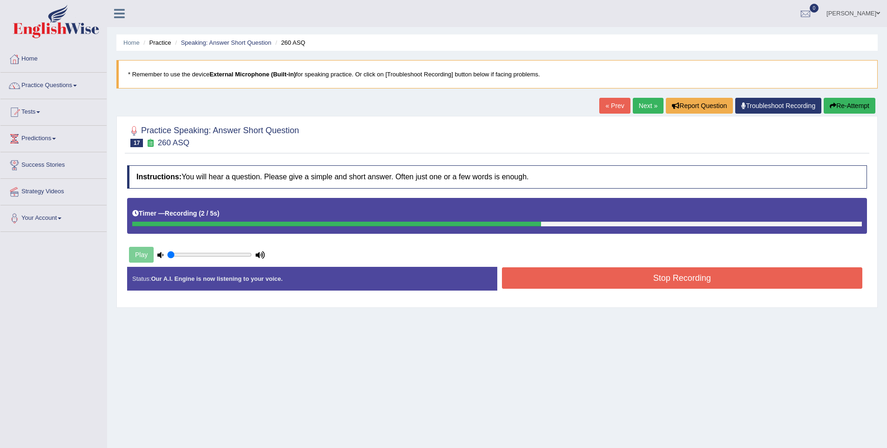
click at [578, 274] on button "Stop Recording" at bounding box center [682, 277] width 361 height 21
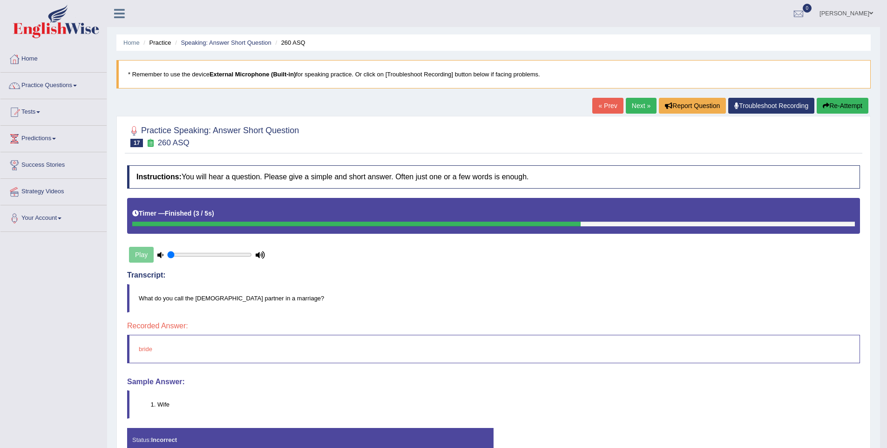
click at [840, 100] on button "Re-Attempt" at bounding box center [843, 106] width 52 height 16
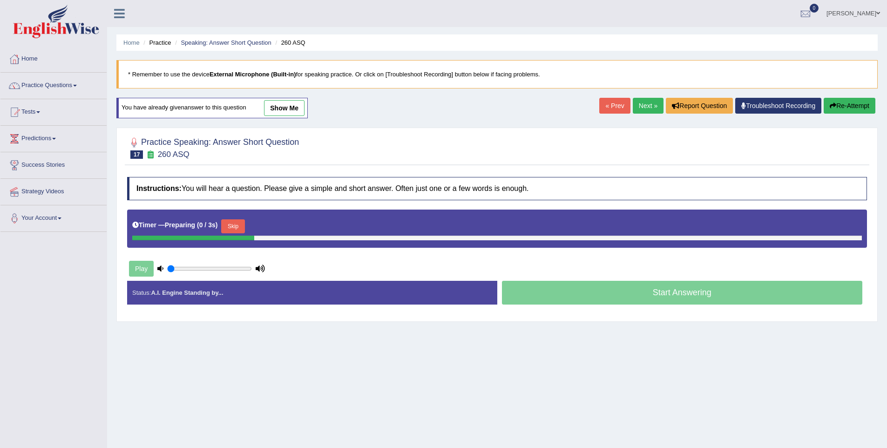
click at [242, 222] on button "Skip" at bounding box center [232, 226] width 23 height 14
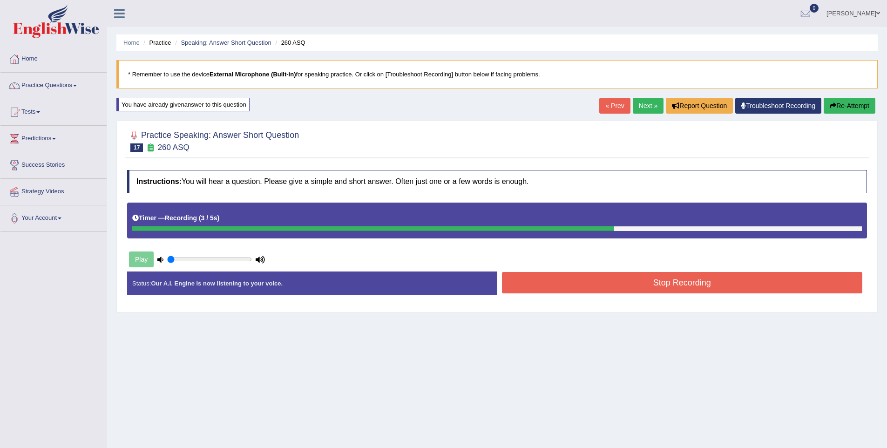
click at [611, 287] on button "Stop Recording" at bounding box center [682, 282] width 361 height 21
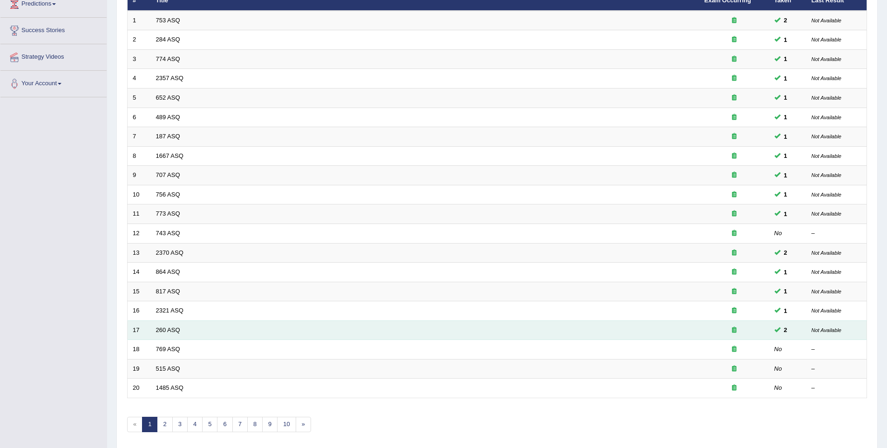
scroll to position [135, 0]
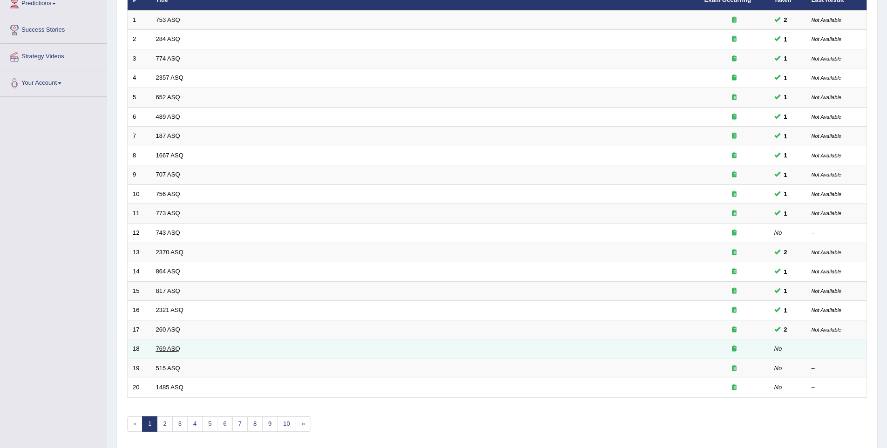
click at [160, 348] on link "769 ASQ" at bounding box center [168, 348] width 24 height 7
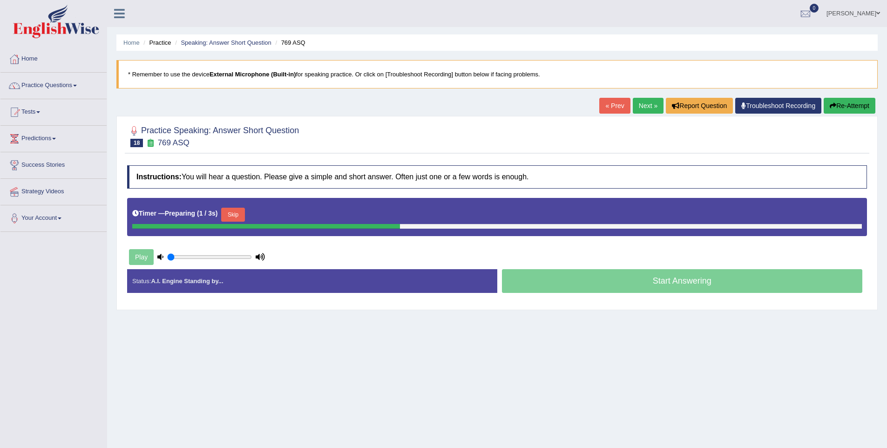
click at [244, 212] on button "Skip" at bounding box center [232, 215] width 23 height 14
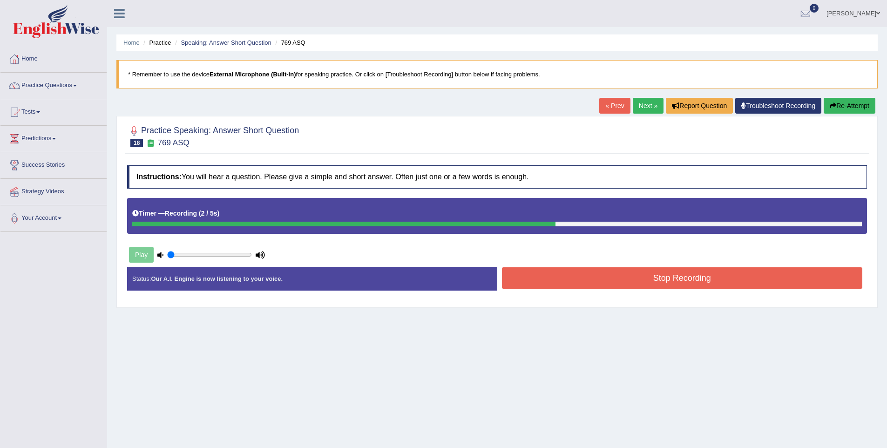
click at [569, 284] on button "Stop Recording" at bounding box center [682, 277] width 361 height 21
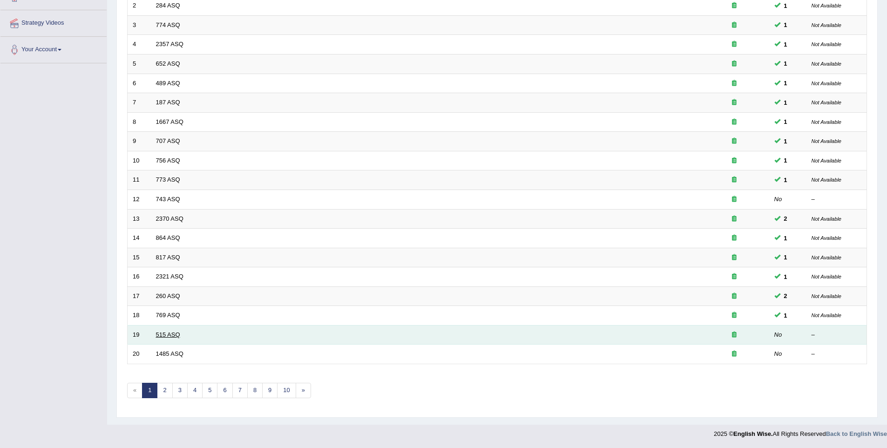
click at [162, 337] on link "515 ASQ" at bounding box center [168, 334] width 24 height 7
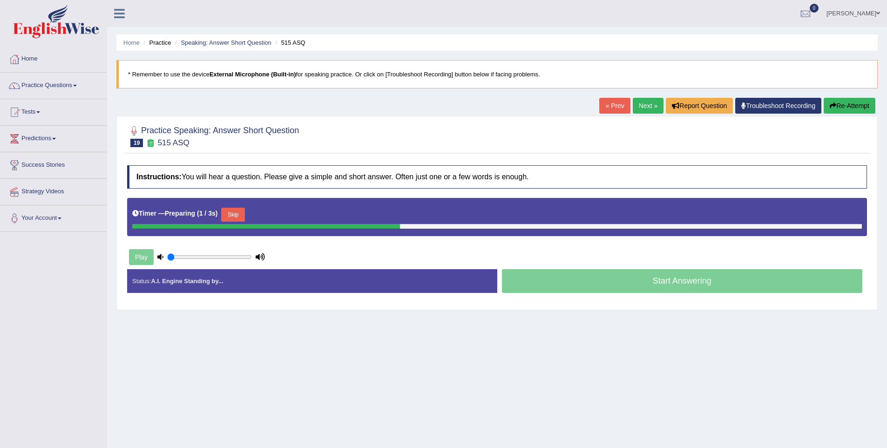
click at [244, 214] on button "Skip" at bounding box center [232, 215] width 23 height 14
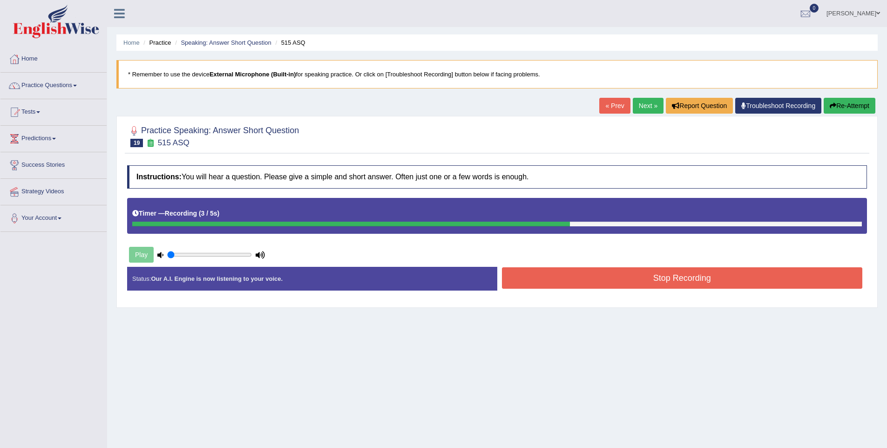
click at [602, 277] on button "Stop Recording" at bounding box center [682, 277] width 361 height 21
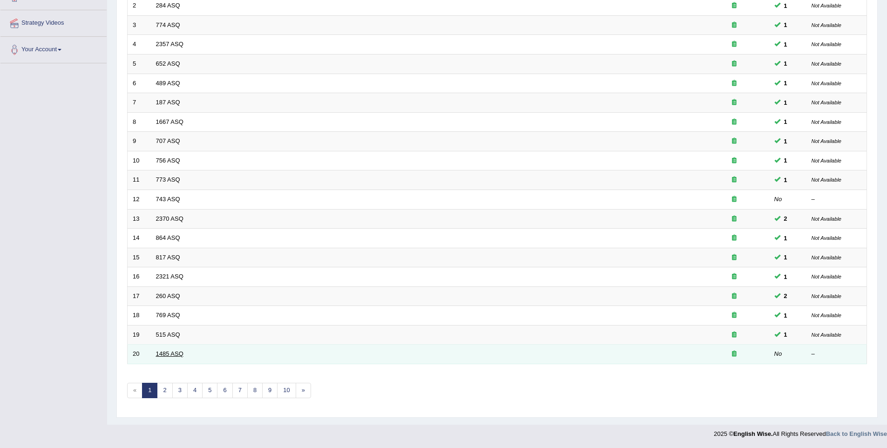
click at [177, 352] on link "1485 ASQ" at bounding box center [169, 353] width 27 height 7
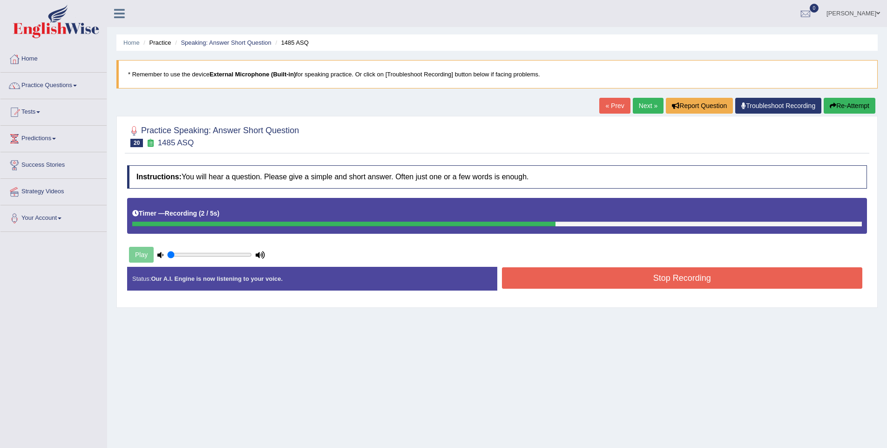
click at [575, 281] on button "Stop Recording" at bounding box center [682, 277] width 361 height 21
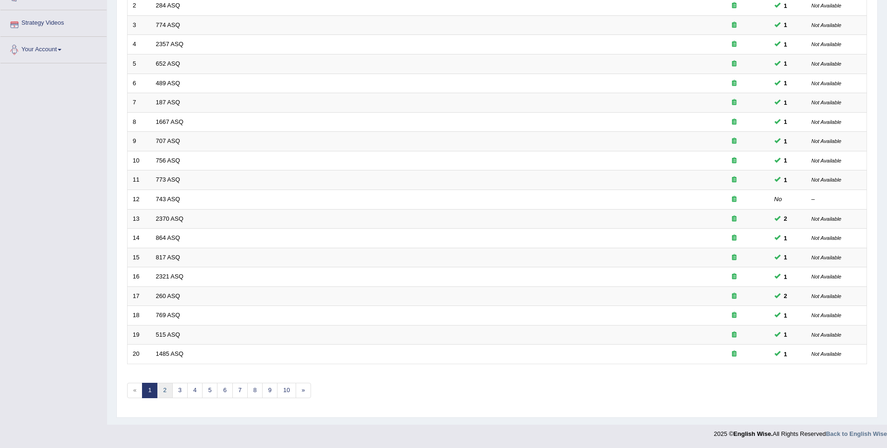
click at [157, 392] on link "2" at bounding box center [164, 390] width 15 height 15
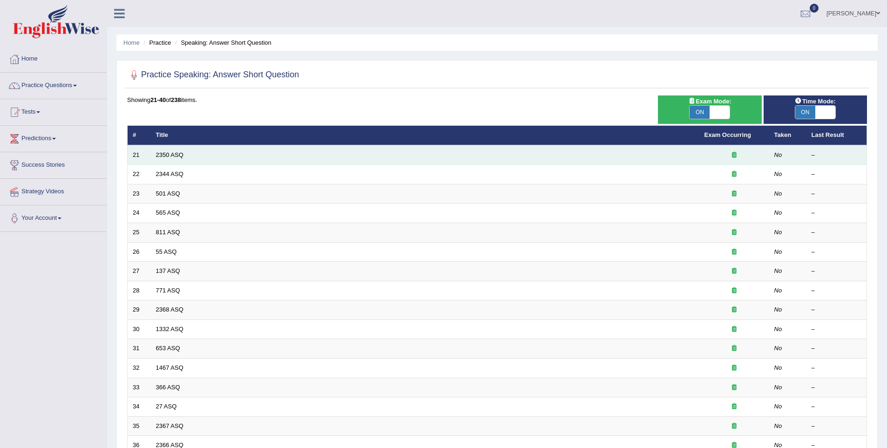
click at [173, 149] on td "2350 ASQ" at bounding box center [425, 155] width 548 height 20
click at [171, 153] on link "2350 ASQ" at bounding box center [169, 154] width 27 height 7
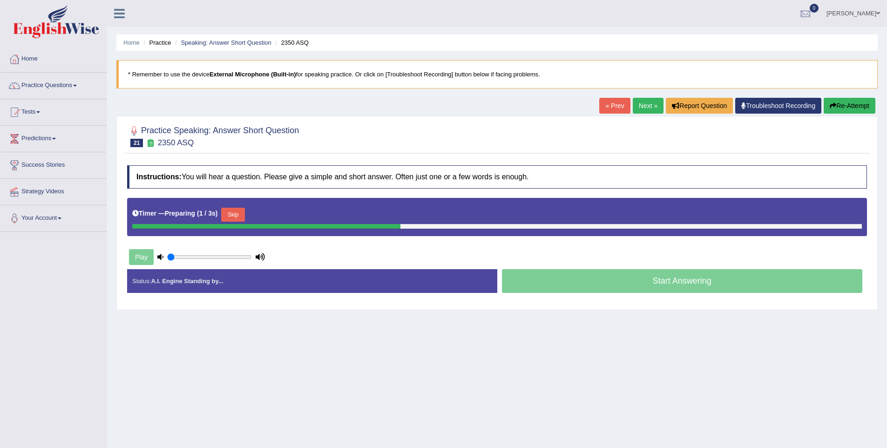
click at [224, 216] on button "Skip" at bounding box center [232, 215] width 23 height 14
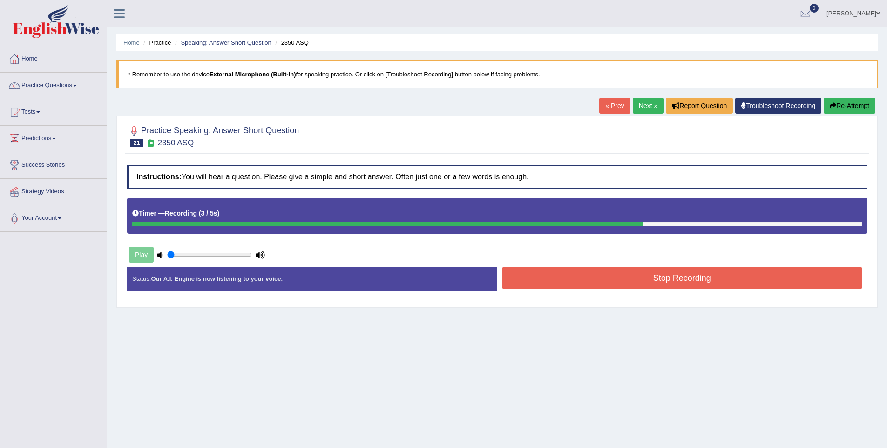
click at [648, 288] on button "Stop Recording" at bounding box center [682, 277] width 361 height 21
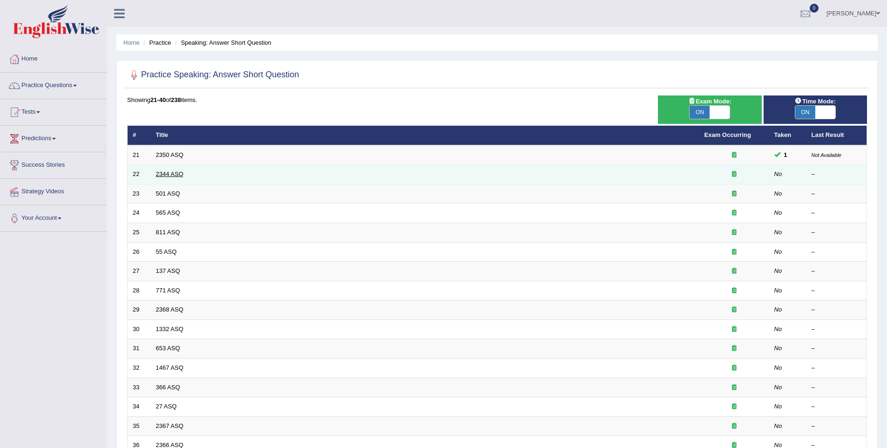
click at [158, 176] on link "2344 ASQ" at bounding box center [169, 173] width 27 height 7
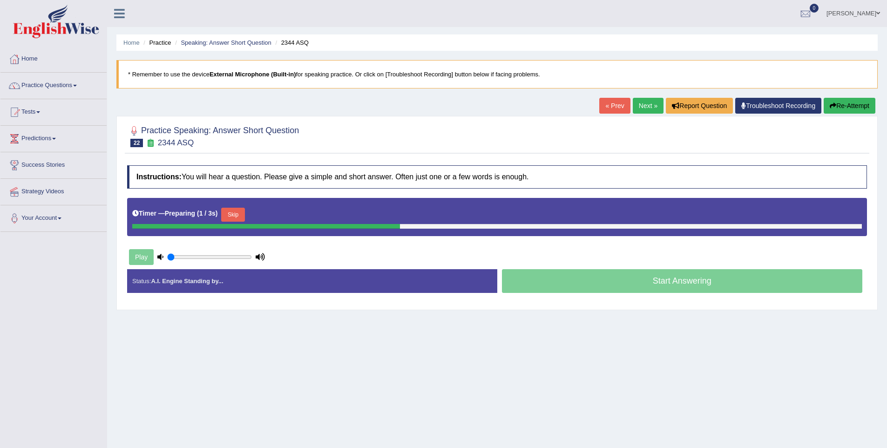
click at [234, 210] on button "Skip" at bounding box center [232, 215] width 23 height 14
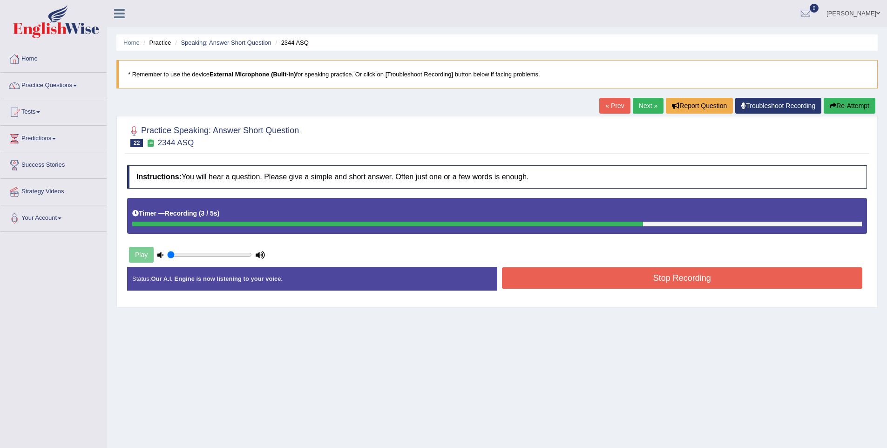
click at [661, 277] on button "Stop Recording" at bounding box center [682, 277] width 361 height 21
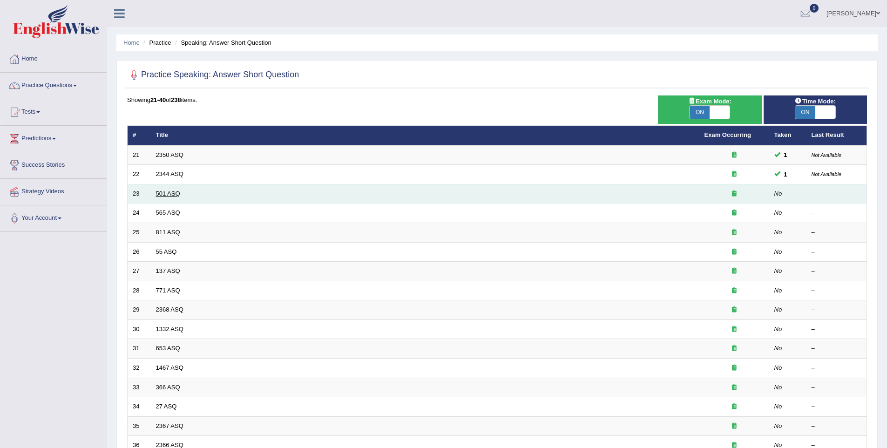
click at [172, 193] on link "501 ASQ" at bounding box center [168, 193] width 24 height 7
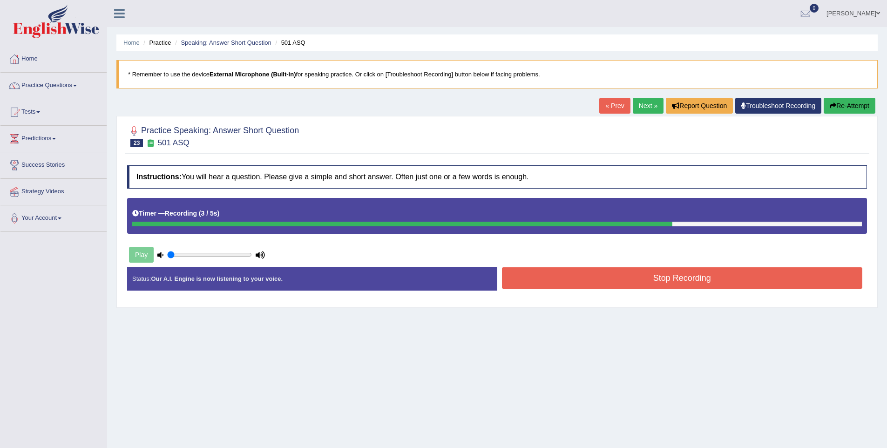
click at [582, 272] on button "Stop Recording" at bounding box center [682, 277] width 361 height 21
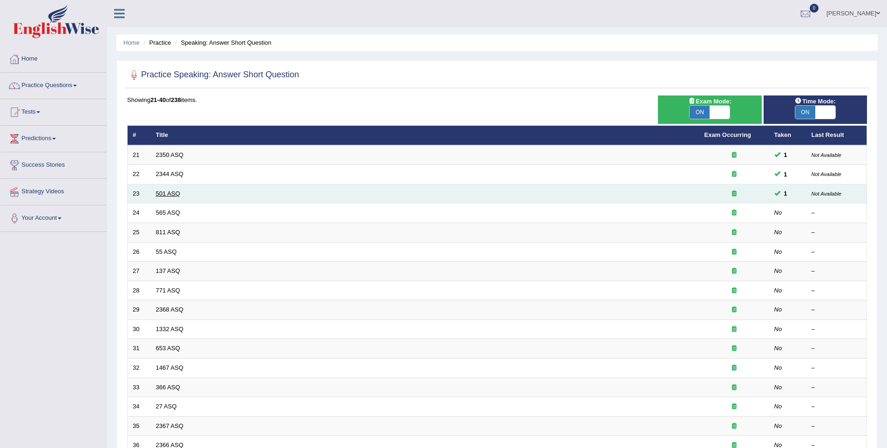
click at [174, 194] on link "501 ASQ" at bounding box center [168, 193] width 24 height 7
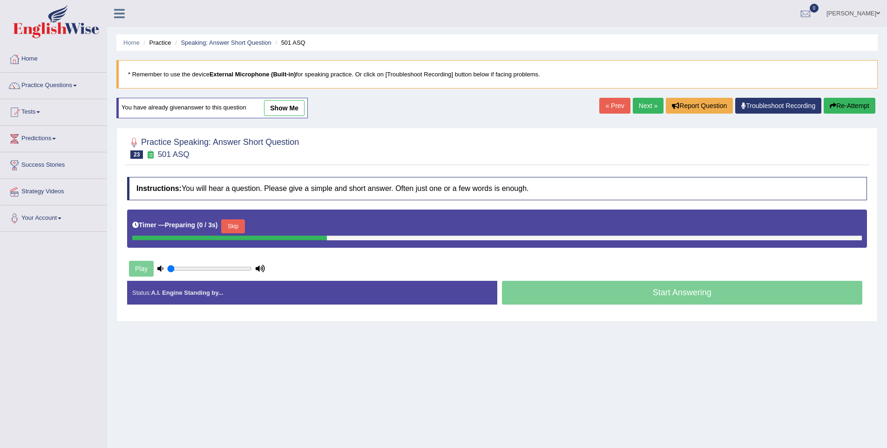
click at [225, 225] on button "Skip" at bounding box center [232, 226] width 23 height 14
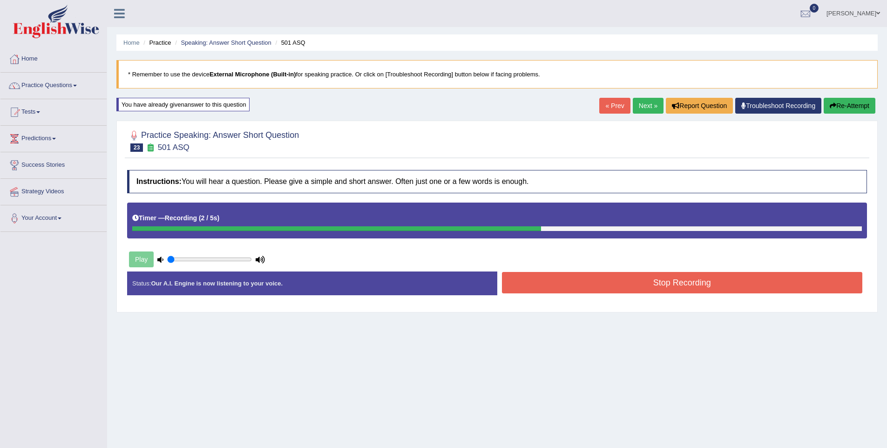
click at [562, 273] on button "Stop Recording" at bounding box center [682, 282] width 361 height 21
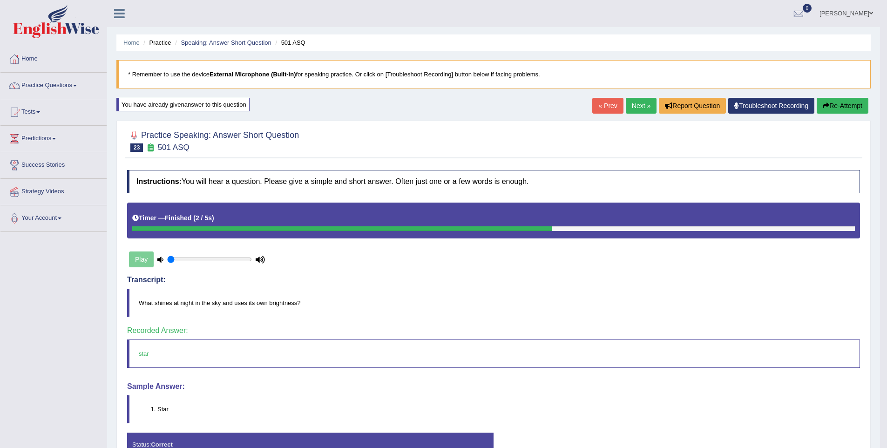
click at [644, 108] on link "Next »" at bounding box center [641, 106] width 31 height 16
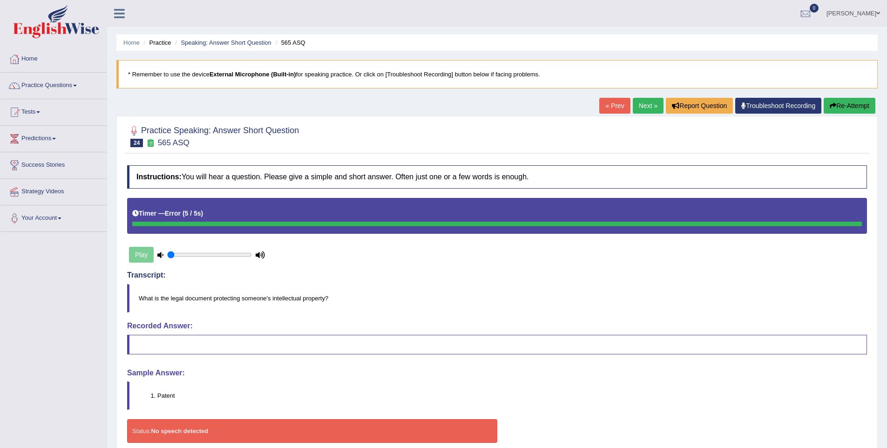
click at [640, 107] on link "Next »" at bounding box center [648, 106] width 31 height 16
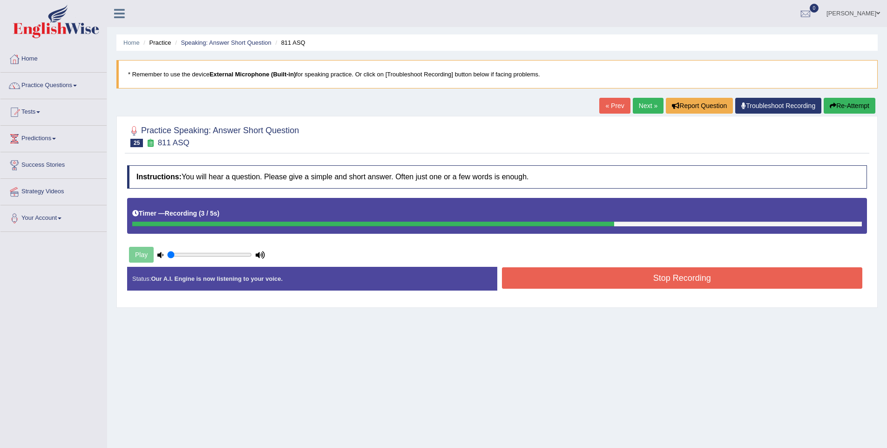
click at [620, 281] on button "Stop Recording" at bounding box center [682, 277] width 361 height 21
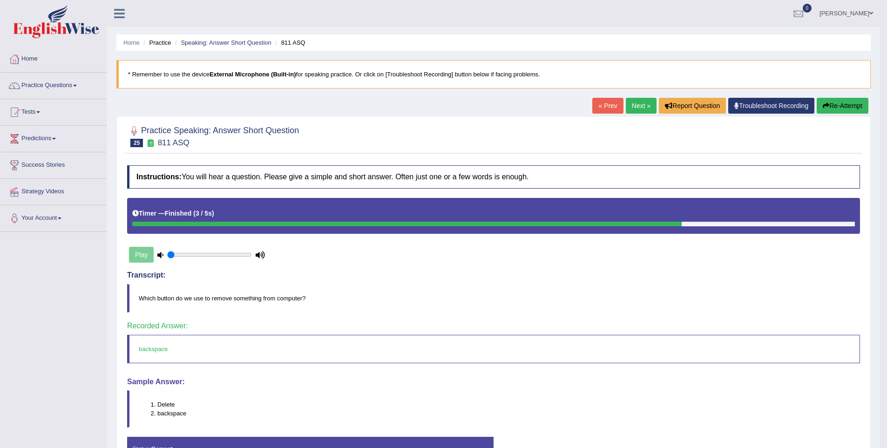
click at [636, 108] on link "Next »" at bounding box center [641, 106] width 31 height 16
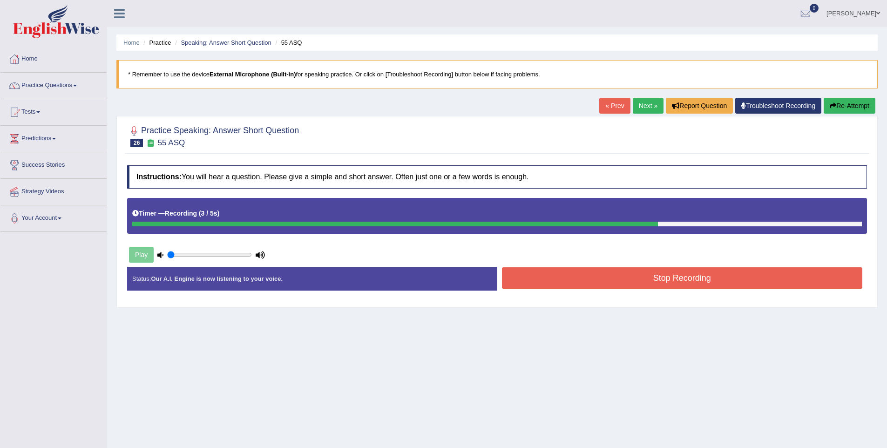
click at [539, 273] on button "Stop Recording" at bounding box center [682, 277] width 361 height 21
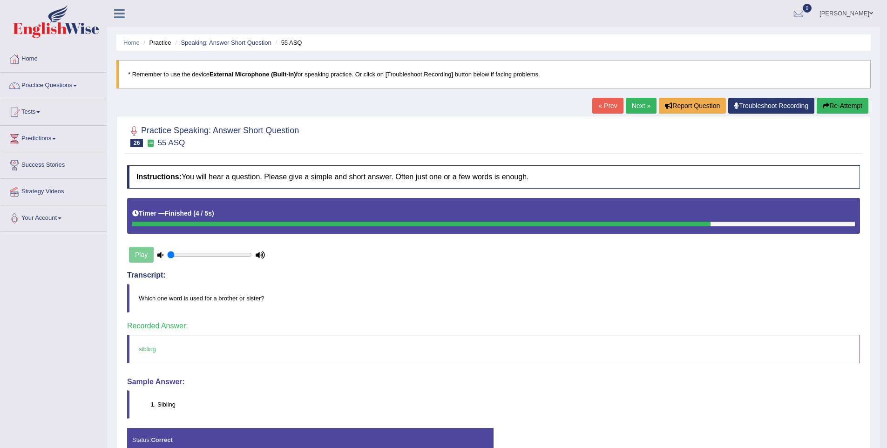
click at [640, 103] on link "Next »" at bounding box center [641, 106] width 31 height 16
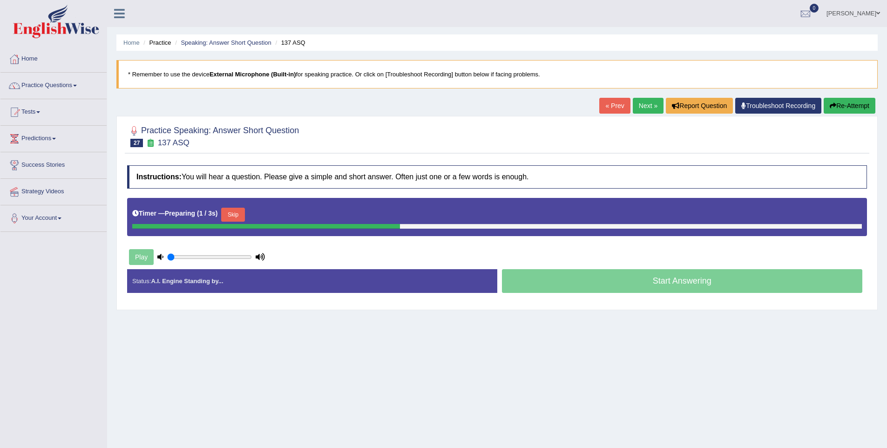
click at [223, 216] on div "Timer — Preparing ( 1 / 3s ) Skip" at bounding box center [497, 214] width 730 height 19
click at [238, 216] on button "Skip" at bounding box center [232, 215] width 23 height 14
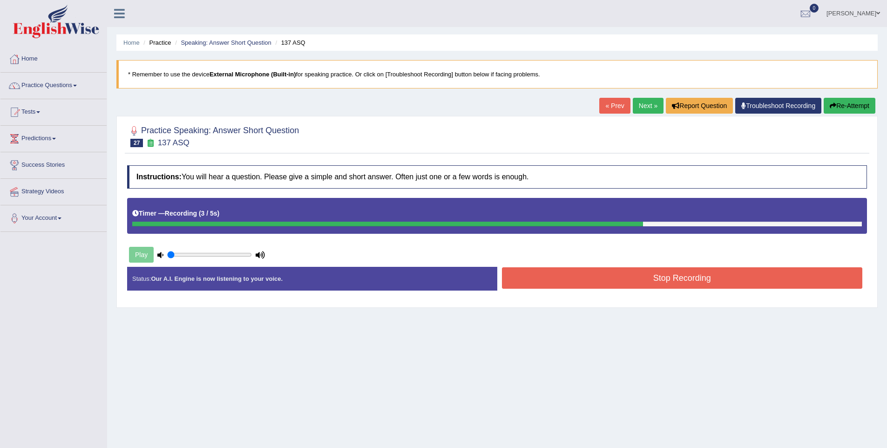
click at [595, 282] on button "Stop Recording" at bounding box center [682, 277] width 361 height 21
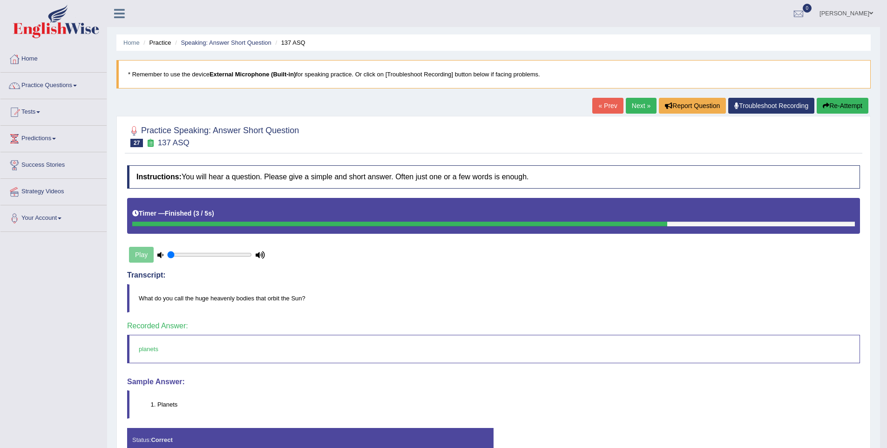
click at [643, 112] on link "Next »" at bounding box center [641, 106] width 31 height 16
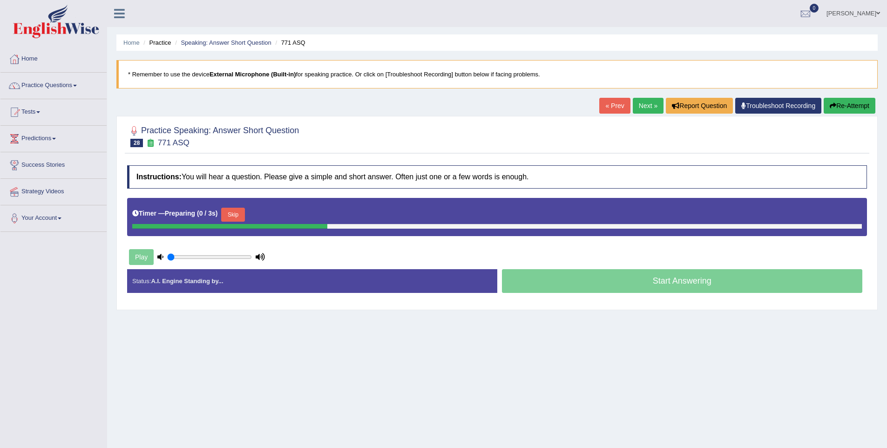
click at [238, 217] on button "Skip" at bounding box center [232, 215] width 23 height 14
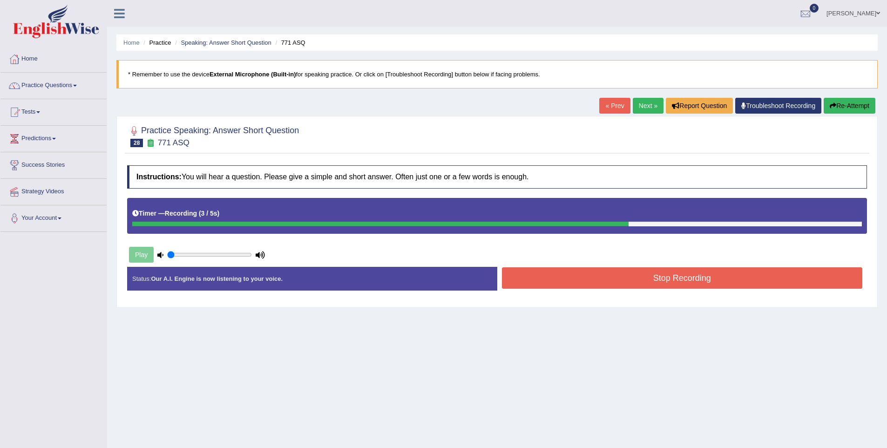
click at [563, 275] on button "Stop Recording" at bounding box center [682, 277] width 361 height 21
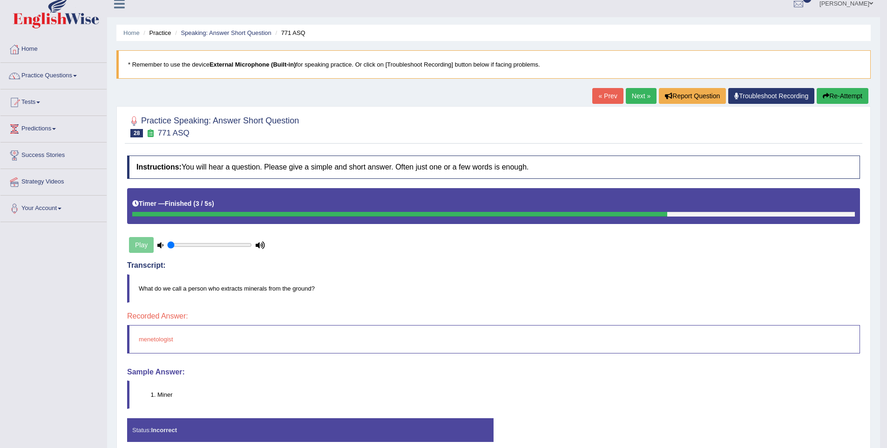
scroll to position [10, 0]
click at [642, 95] on link "Next »" at bounding box center [641, 96] width 31 height 16
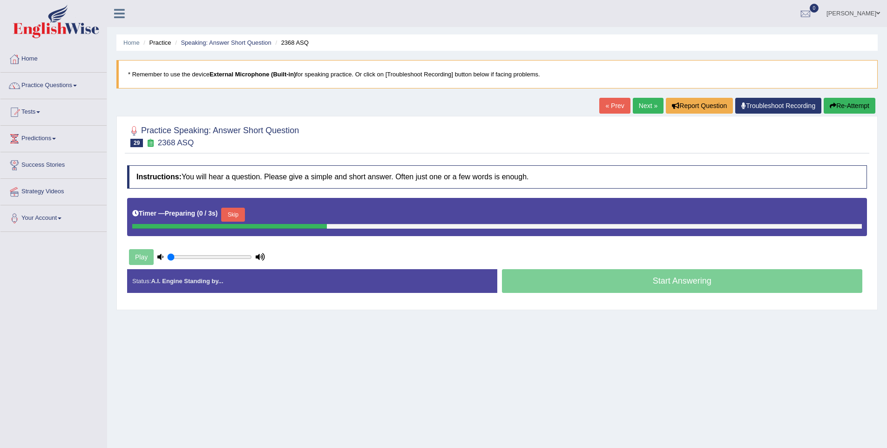
click at [230, 222] on div "Skip" at bounding box center [232, 216] width 23 height 16
click at [231, 219] on button "Skip" at bounding box center [232, 215] width 23 height 14
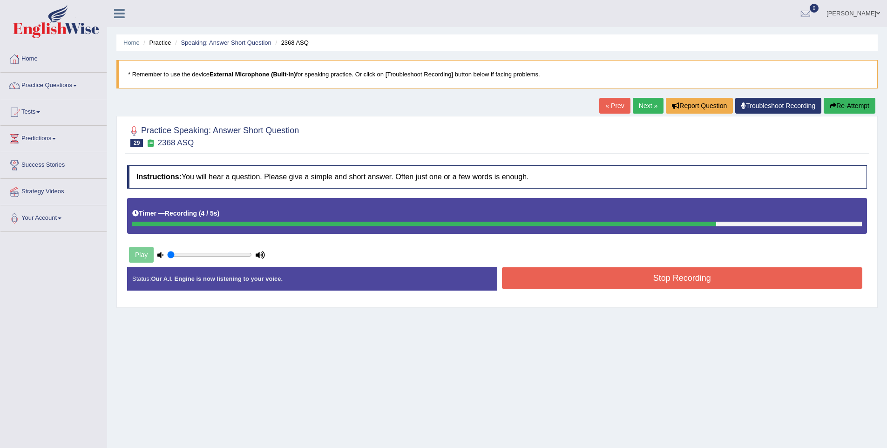
click at [647, 274] on button "Stop Recording" at bounding box center [682, 277] width 361 height 21
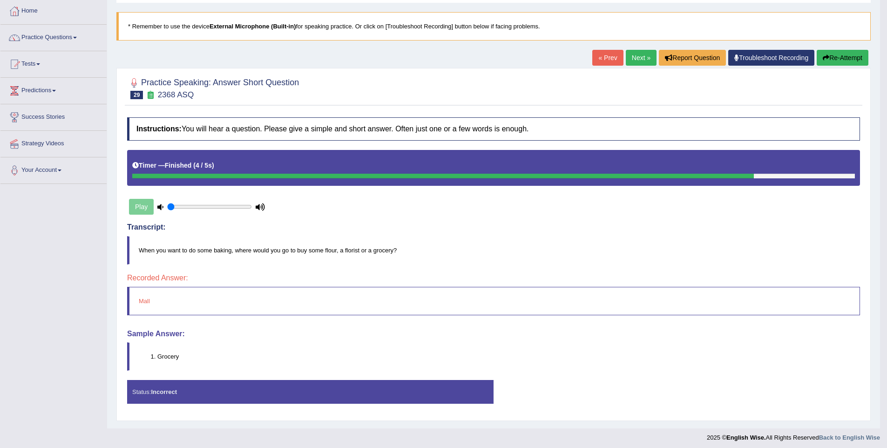
scroll to position [52, 0]
